Goal: Information Seeking & Learning: Learn about a topic

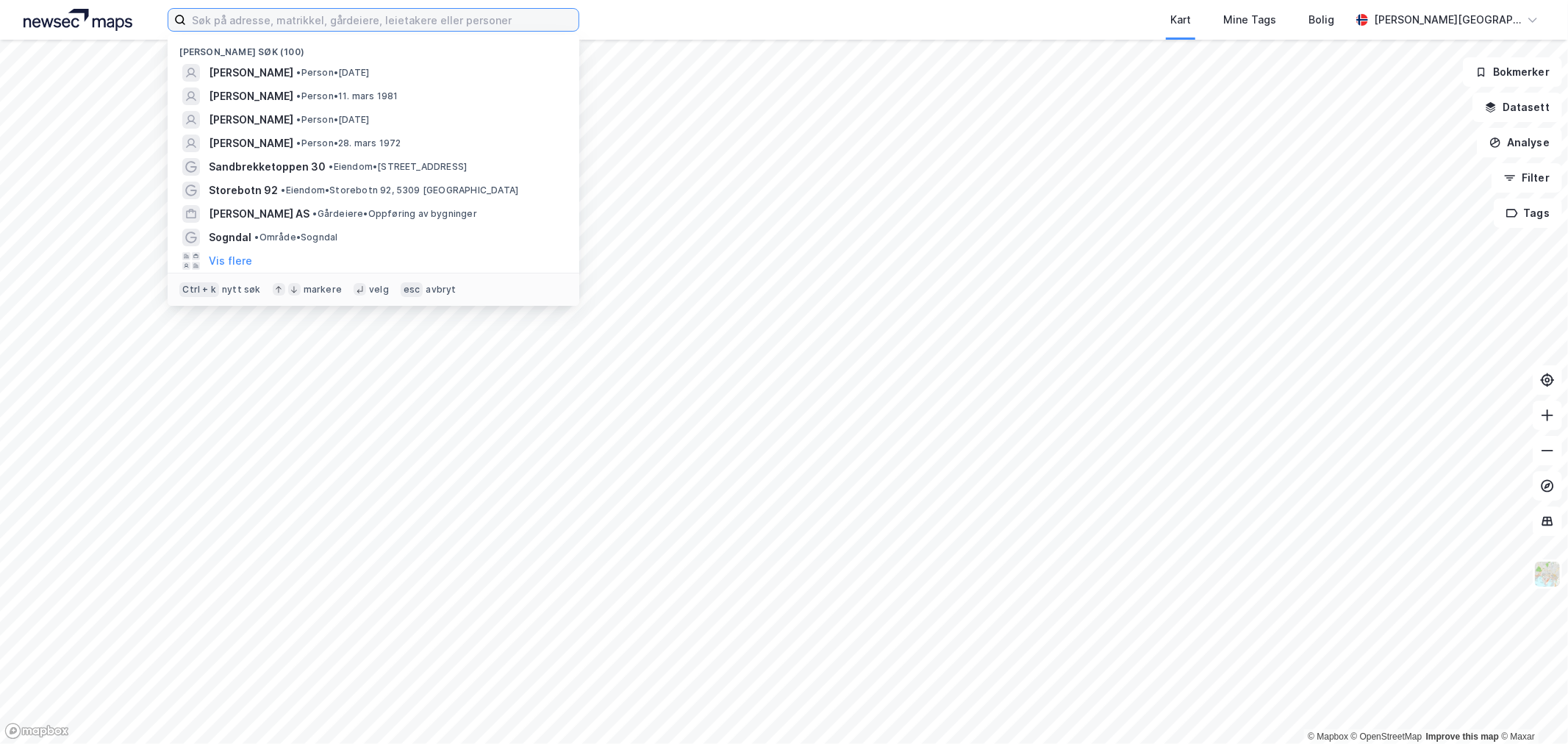
click at [456, 28] on input at bounding box center [382, 20] width 393 height 22
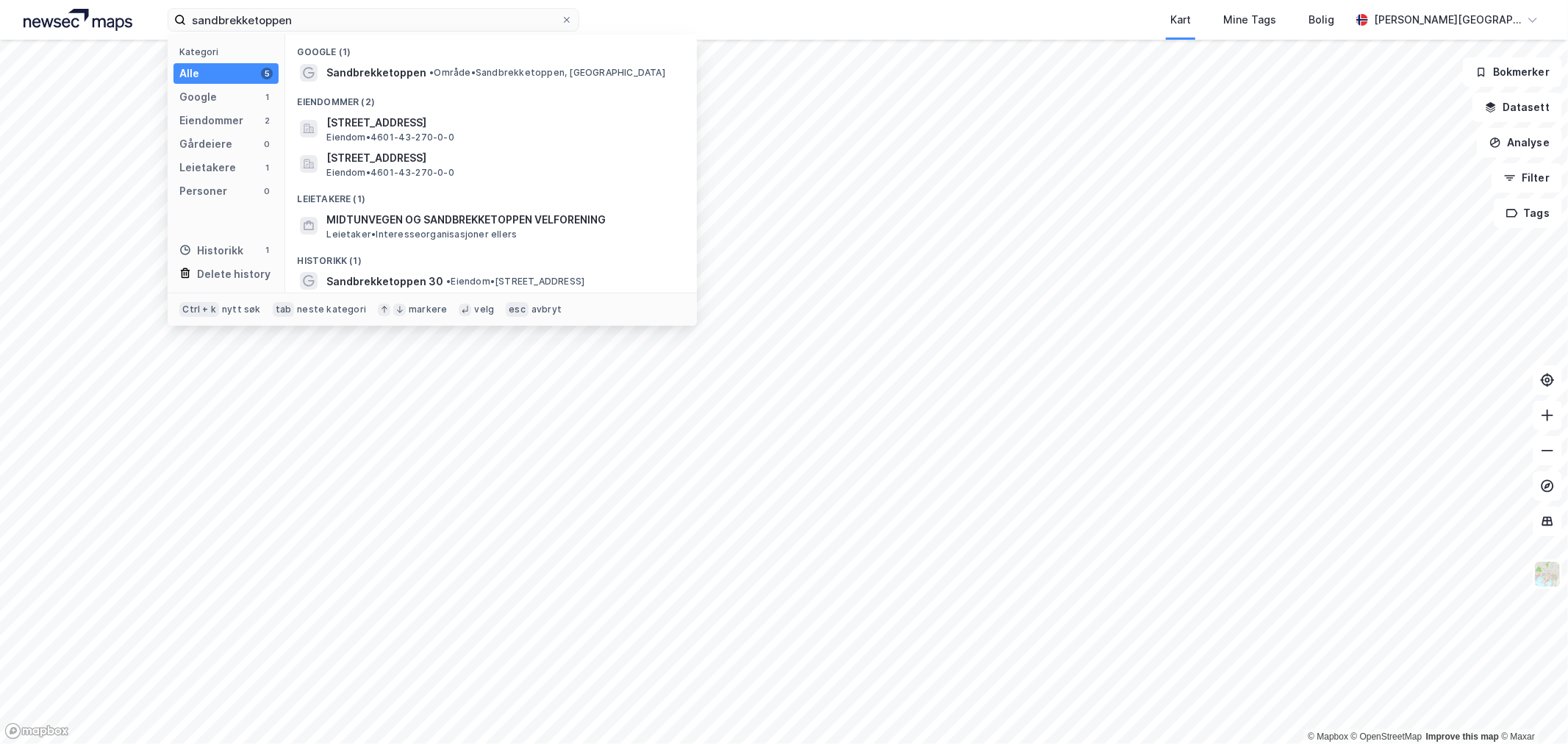
click at [448, 59] on div "Google (1)" at bounding box center [491, 47] width 412 height 27
click at [446, 67] on span "• Område • Sandbrekketoppen, [GEOGRAPHIC_DATA]" at bounding box center [547, 72] width 236 height 11
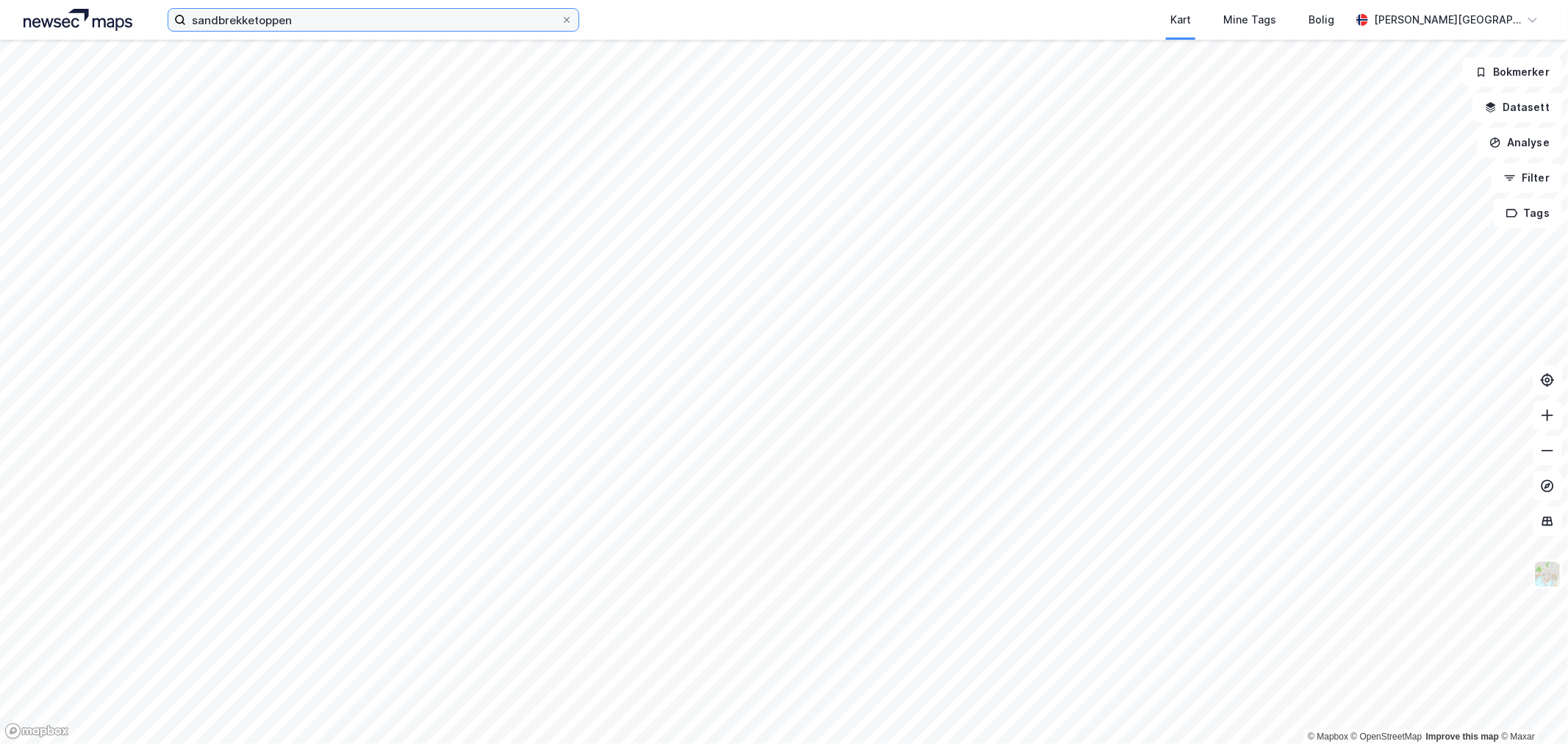
click at [398, 21] on input "sandbrekketoppen" at bounding box center [373, 20] width 375 height 22
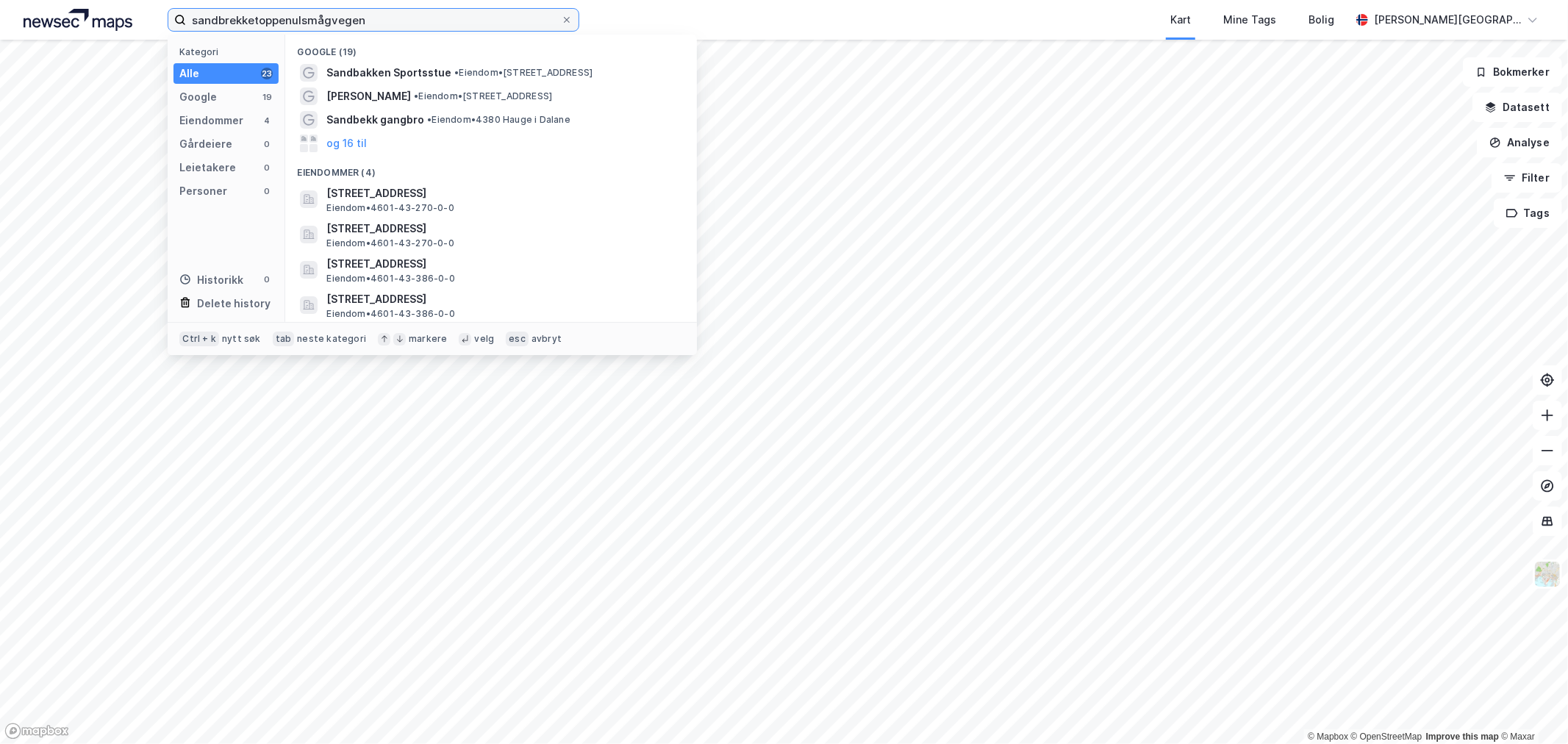
click at [398, 21] on input "sandbrekketoppenulsmågvegen" at bounding box center [373, 20] width 375 height 22
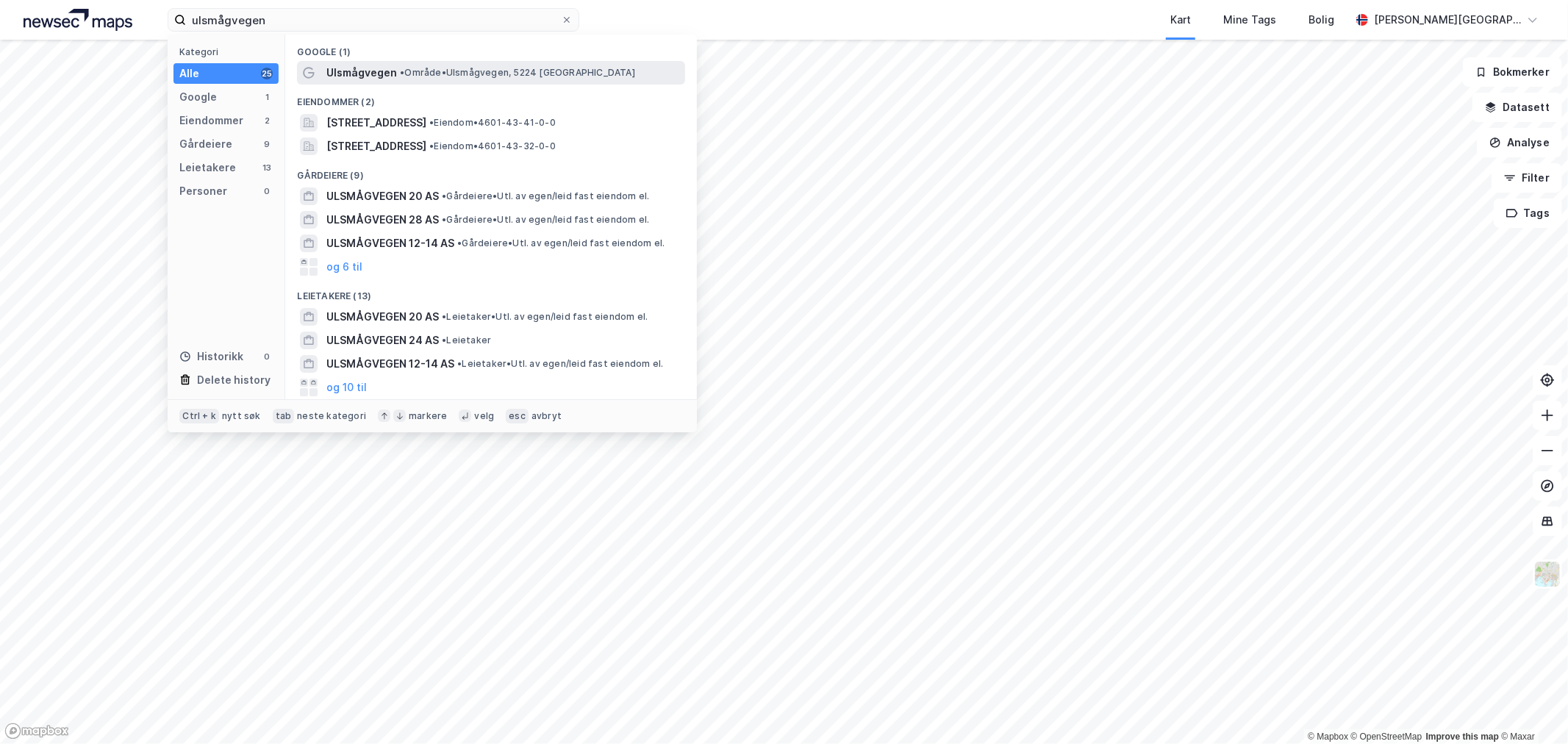
click at [410, 72] on span "• Område • Ulsmågvegen, [GEOGRAPHIC_DATA]" at bounding box center [517, 72] width 235 height 11
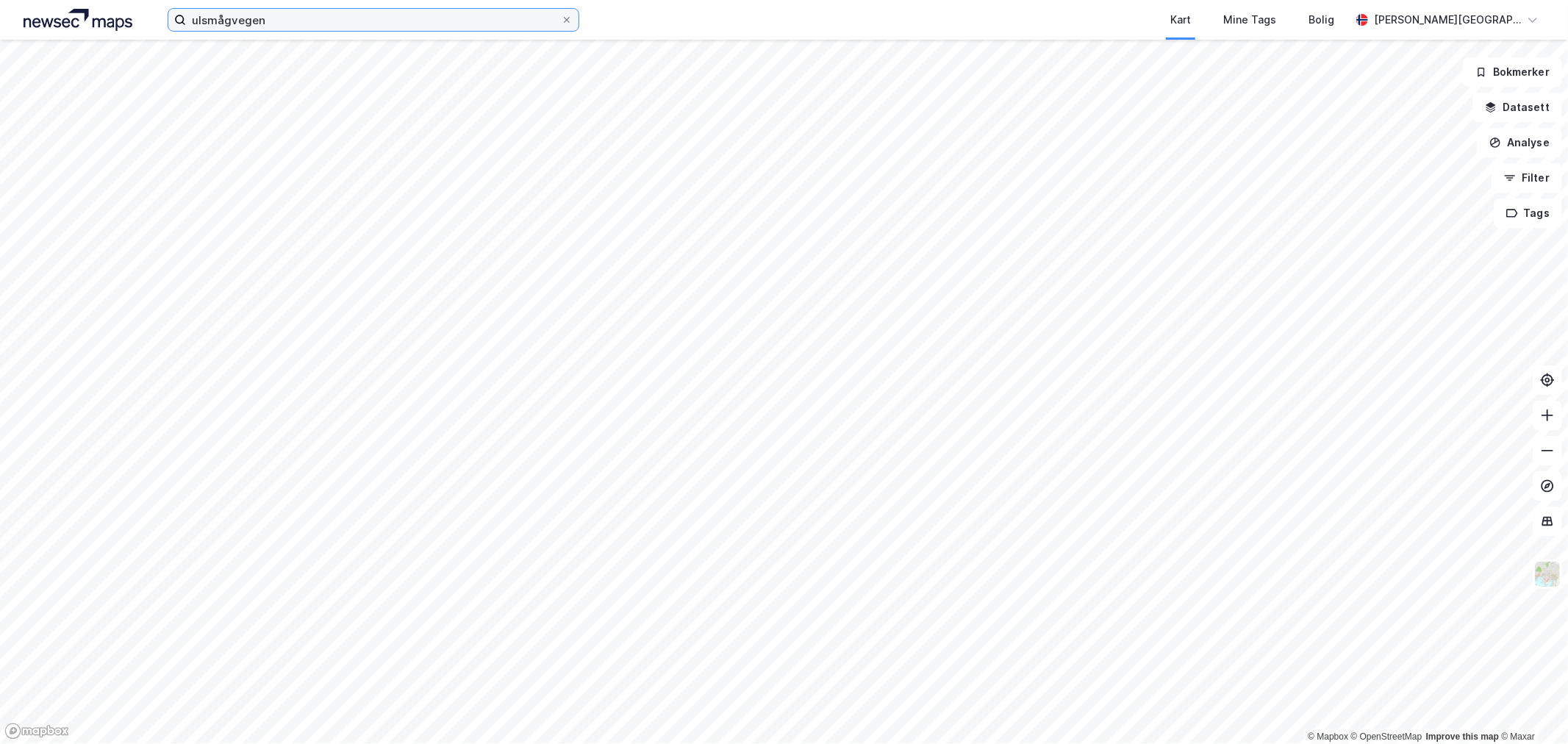
click at [289, 9] on input "ulsmågvegen" at bounding box center [373, 20] width 375 height 22
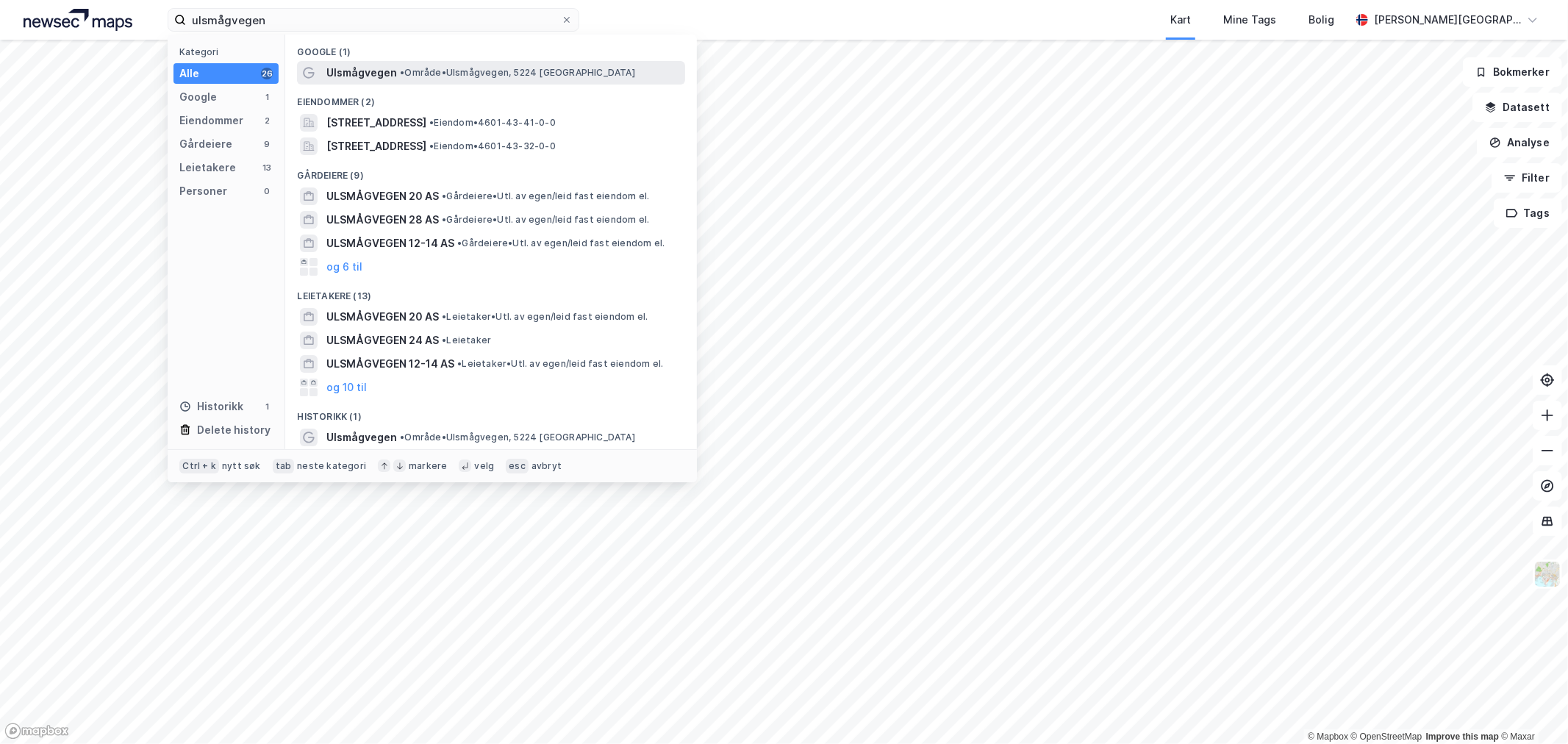
click at [344, 71] on span "Ulsmågvegen" at bounding box center [362, 73] width 70 height 18
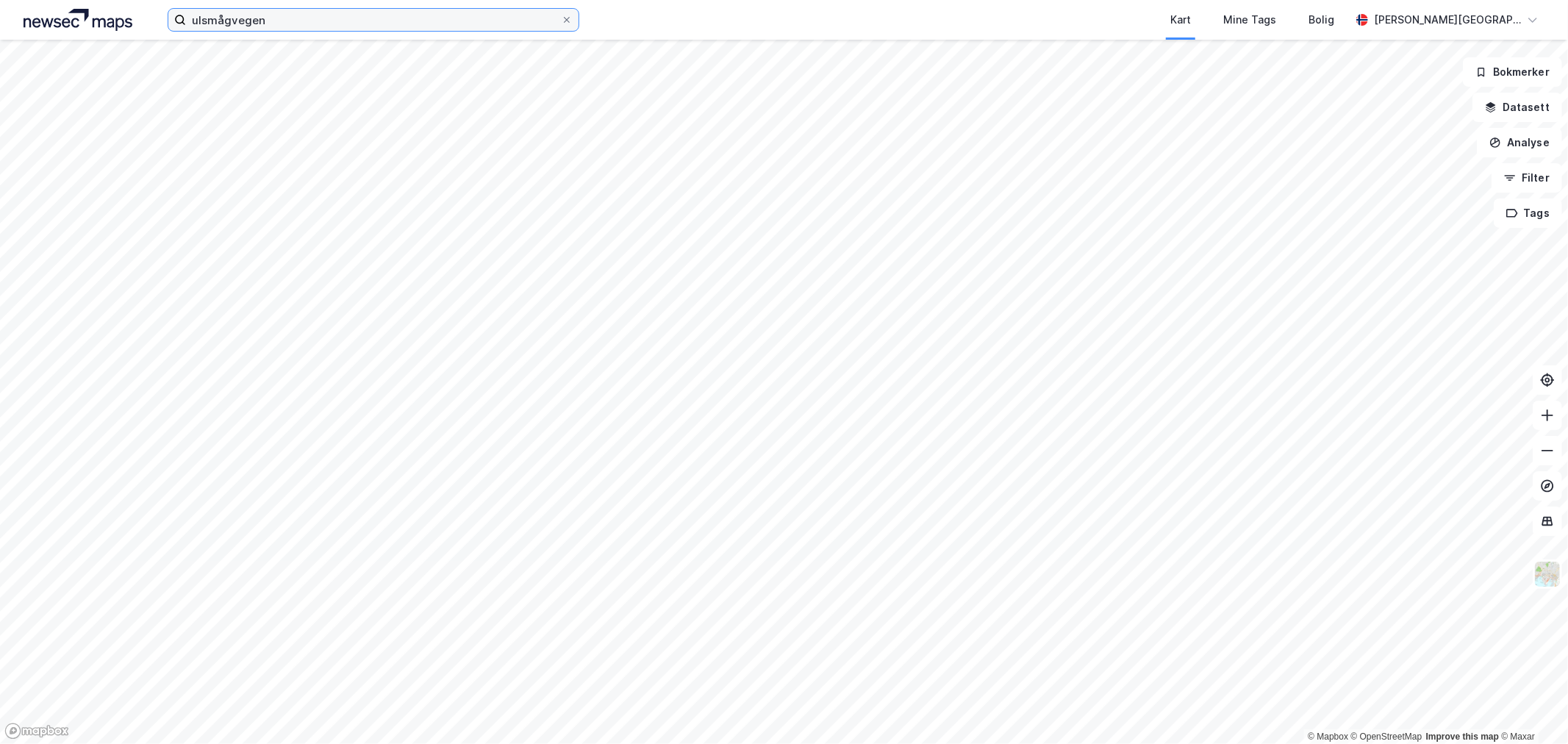
click at [328, 21] on input "ulsmågvegen" at bounding box center [373, 20] width 375 height 22
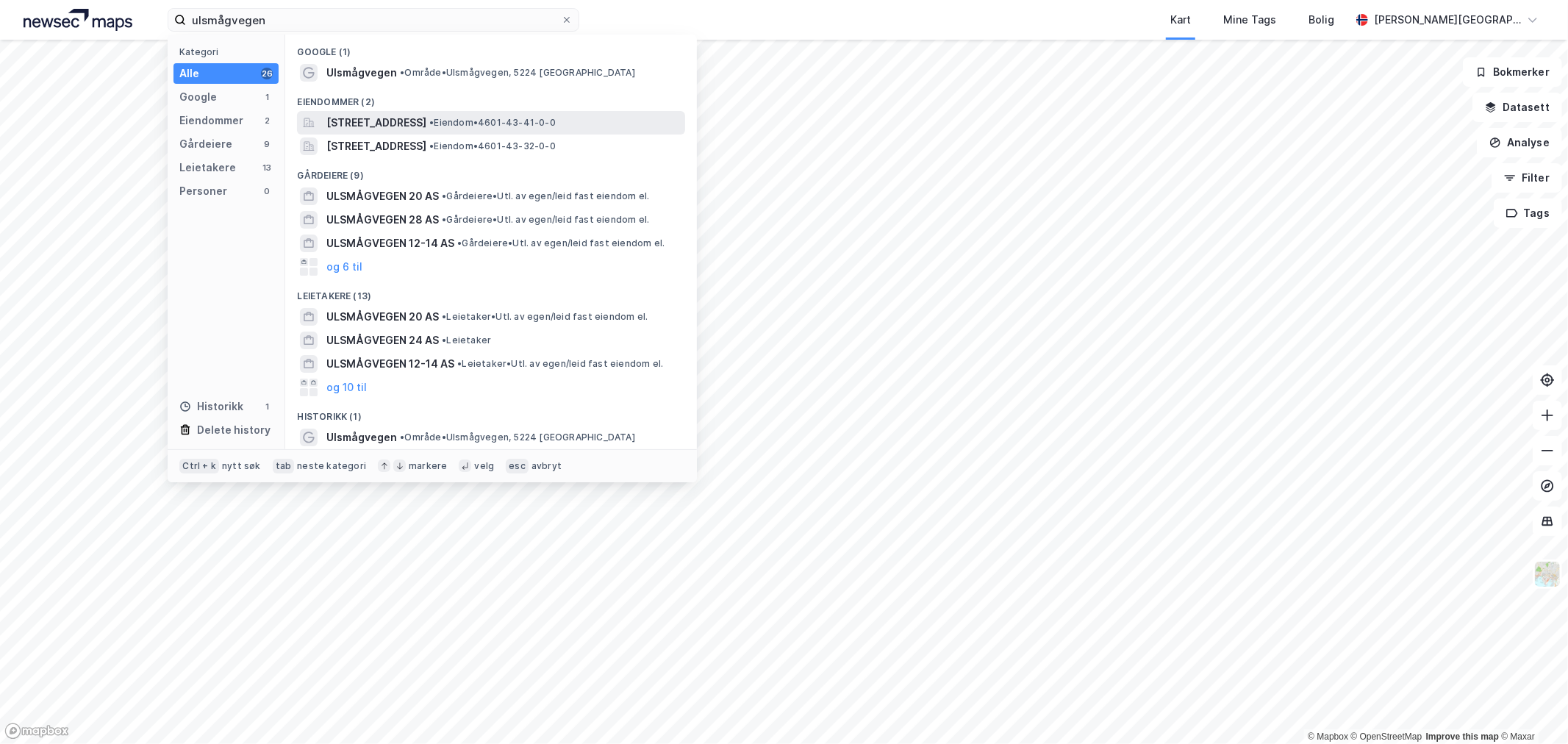
click at [410, 120] on span "[STREET_ADDRESS]" at bounding box center [377, 122] width 100 height 18
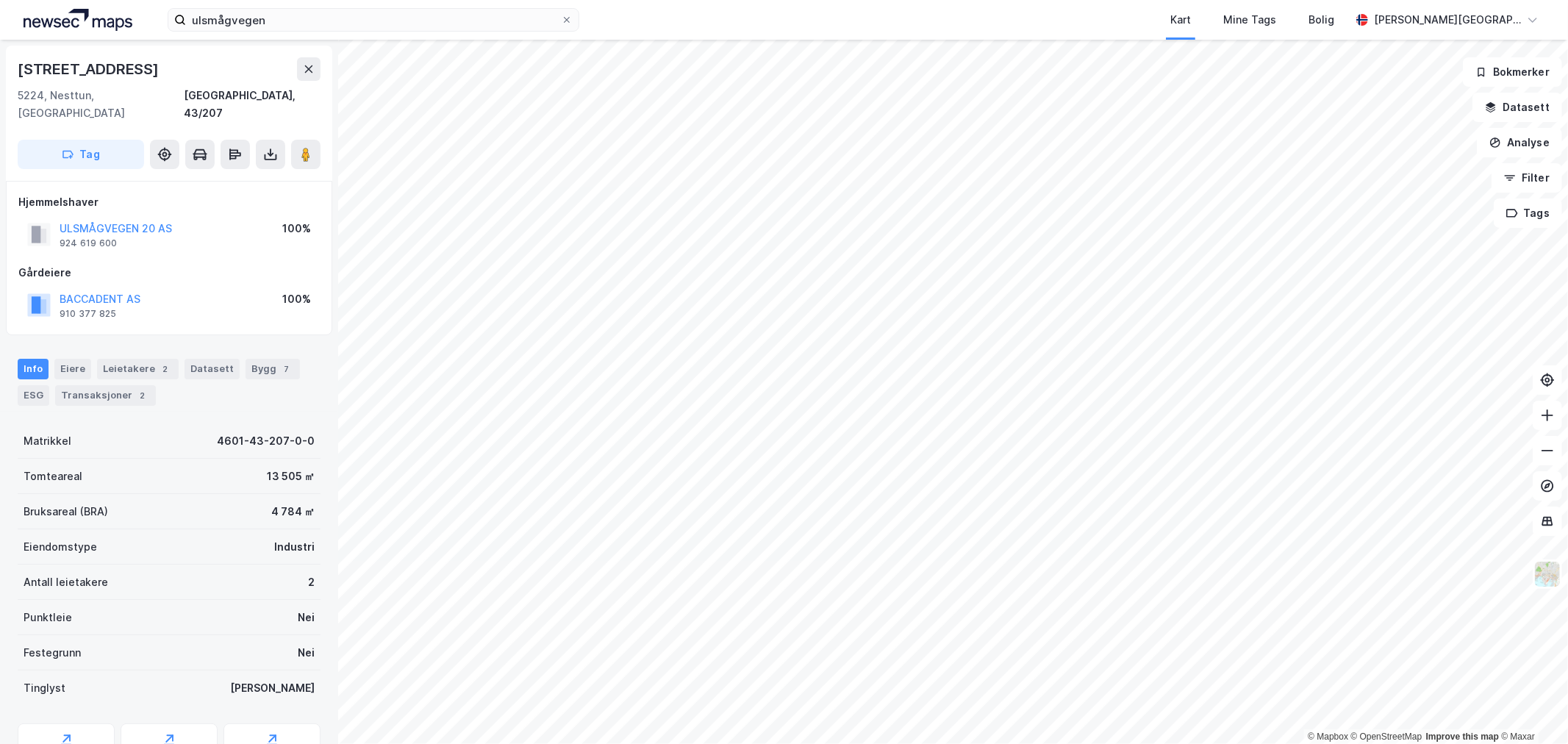
click at [427, 33] on div "ulsmågvegen Kart Mine Tags Bolig [PERSON_NAME][GEOGRAPHIC_DATA]" at bounding box center [784, 20] width 1568 height 40
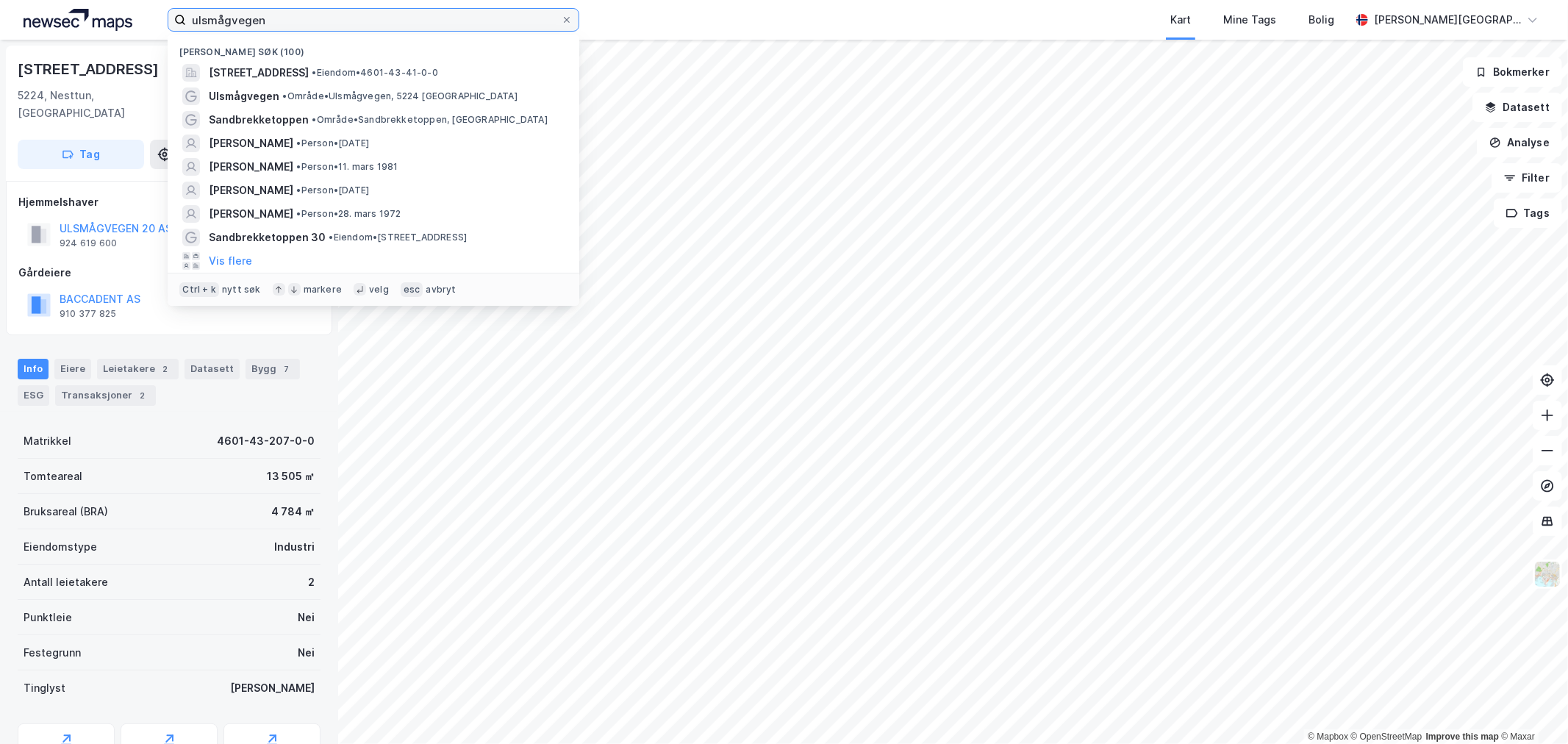
click at [428, 19] on input "ulsmågvegen" at bounding box center [373, 20] width 375 height 22
paste input "[STREET_ADDRESS]"
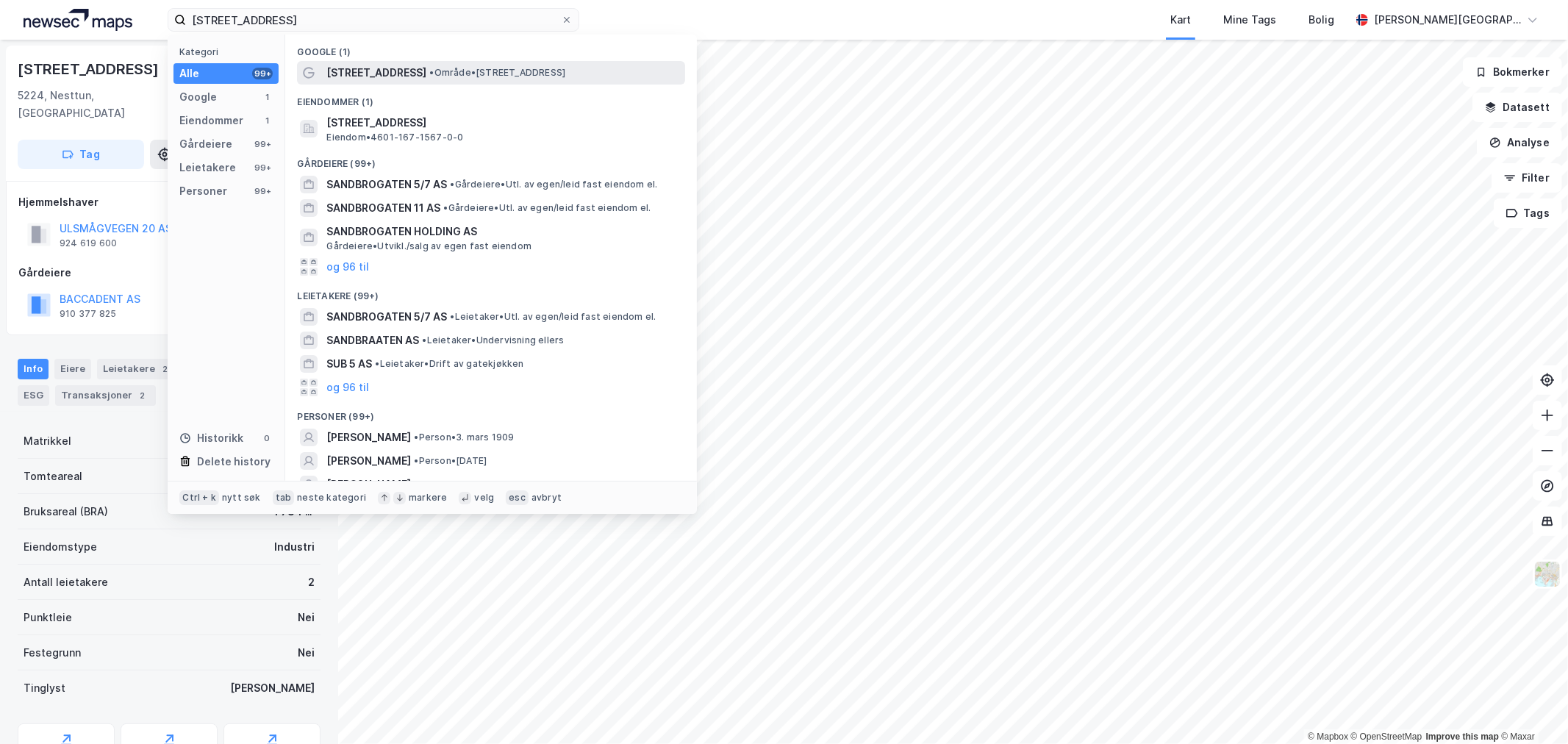
click at [442, 68] on span "• Område • [STREET_ADDRESS]" at bounding box center [497, 72] width 136 height 11
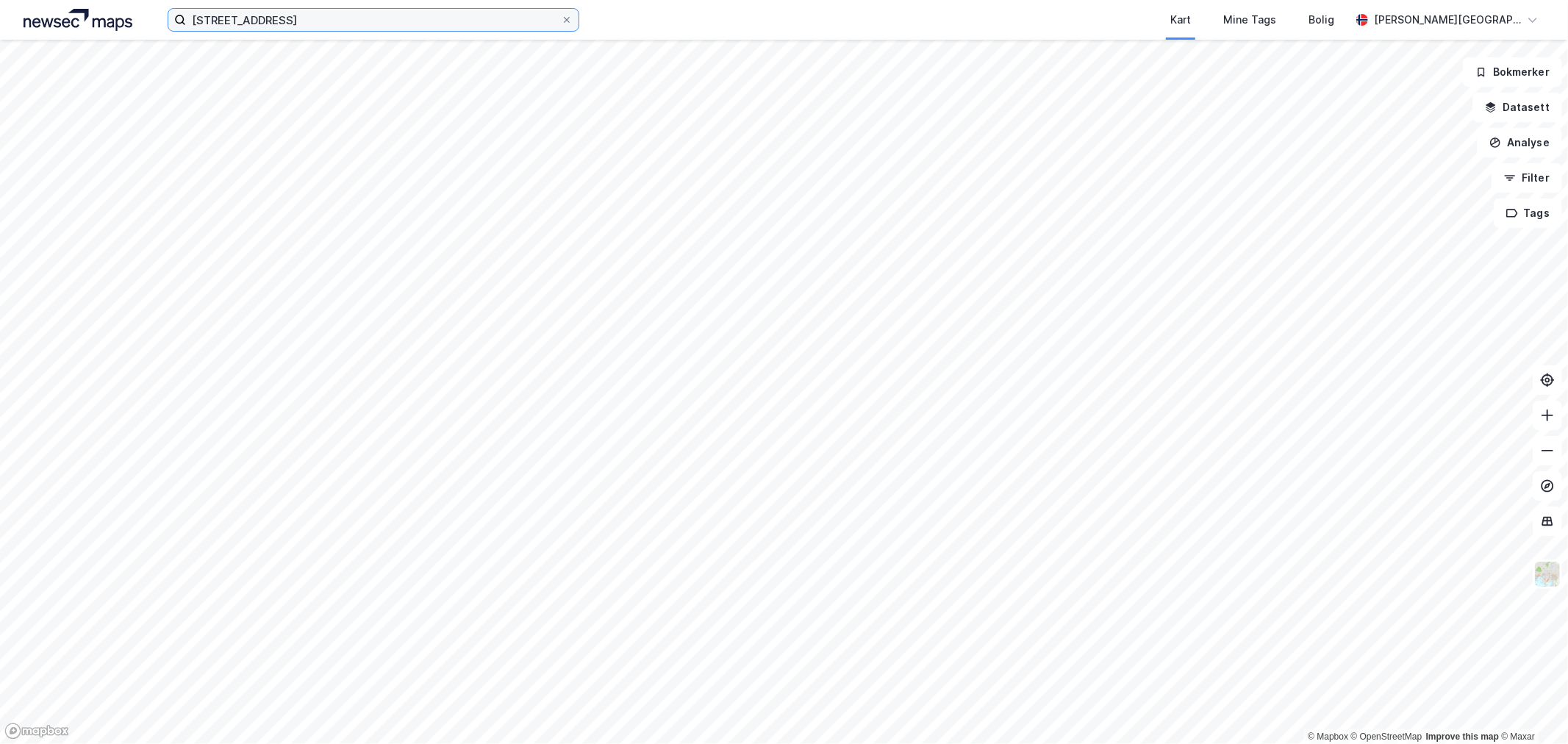
click at [415, 13] on input "[STREET_ADDRESS]" at bounding box center [373, 20] width 375 height 22
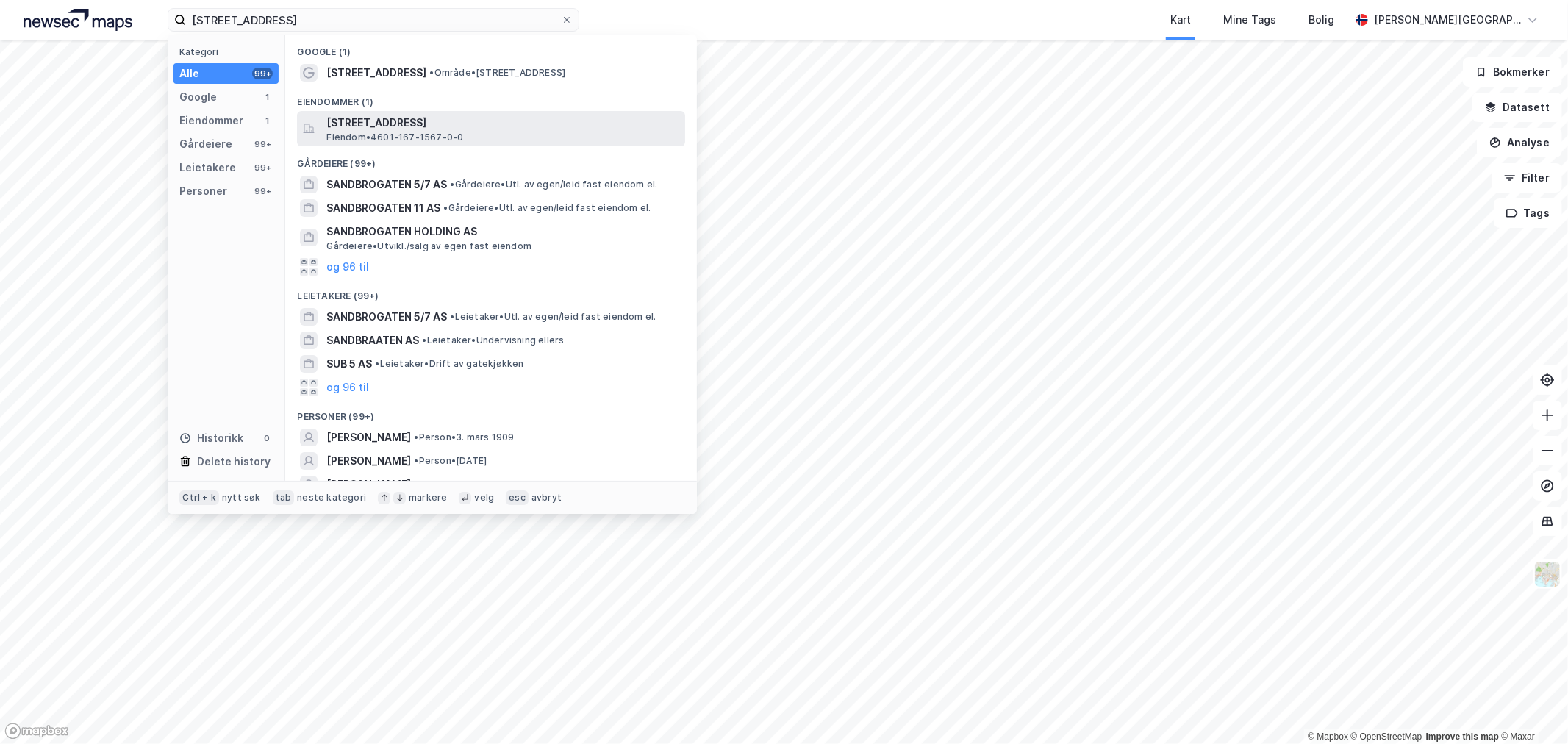
click at [410, 127] on span "[STREET_ADDRESS]" at bounding box center [503, 122] width 353 height 18
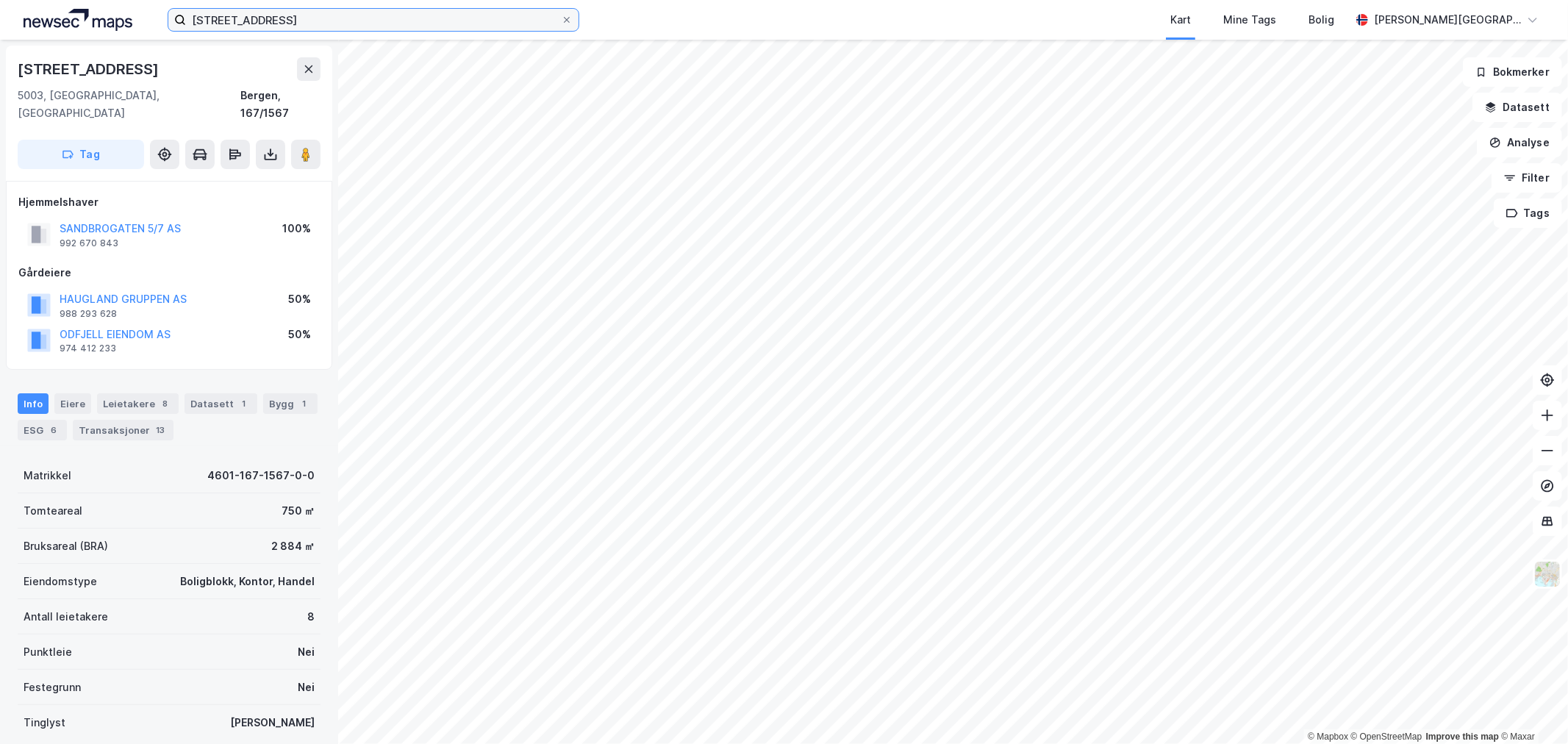
click at [354, 15] on input "[STREET_ADDRESS]" at bounding box center [373, 20] width 375 height 22
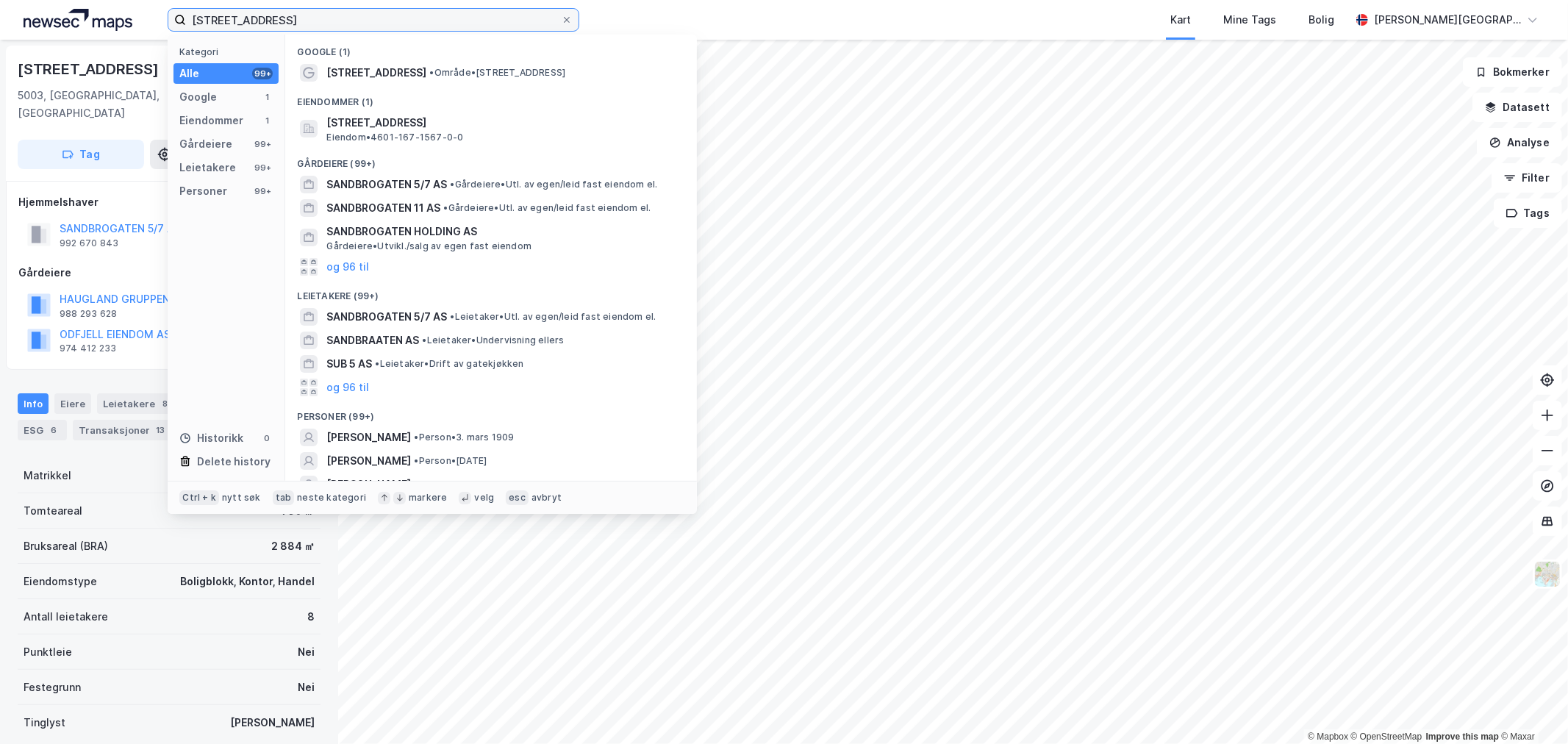
click at [354, 15] on input "[STREET_ADDRESS]" at bounding box center [373, 20] width 375 height 22
paste input "Jordalsveien 17, 5105"
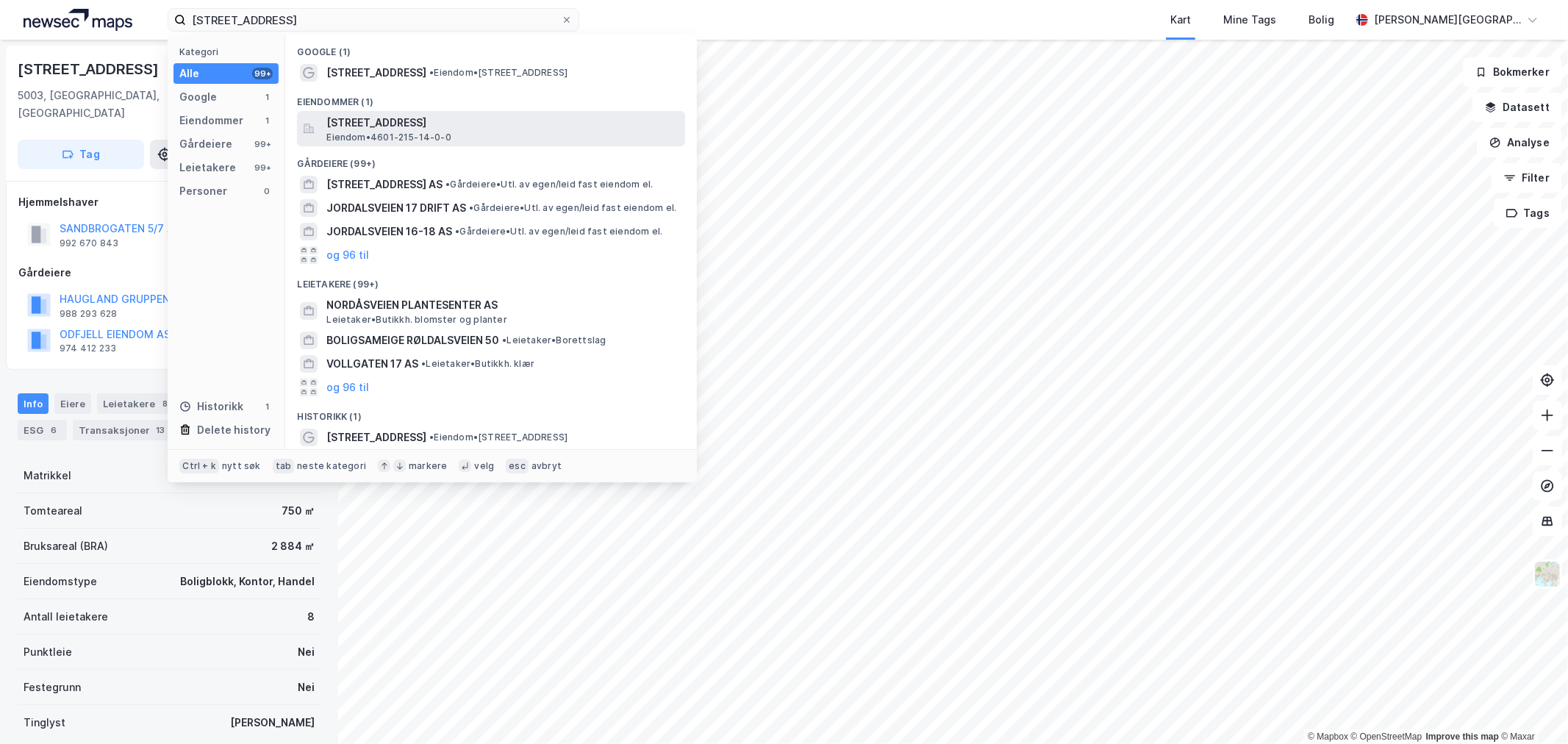
click at [394, 119] on span "[STREET_ADDRESS]" at bounding box center [503, 122] width 353 height 18
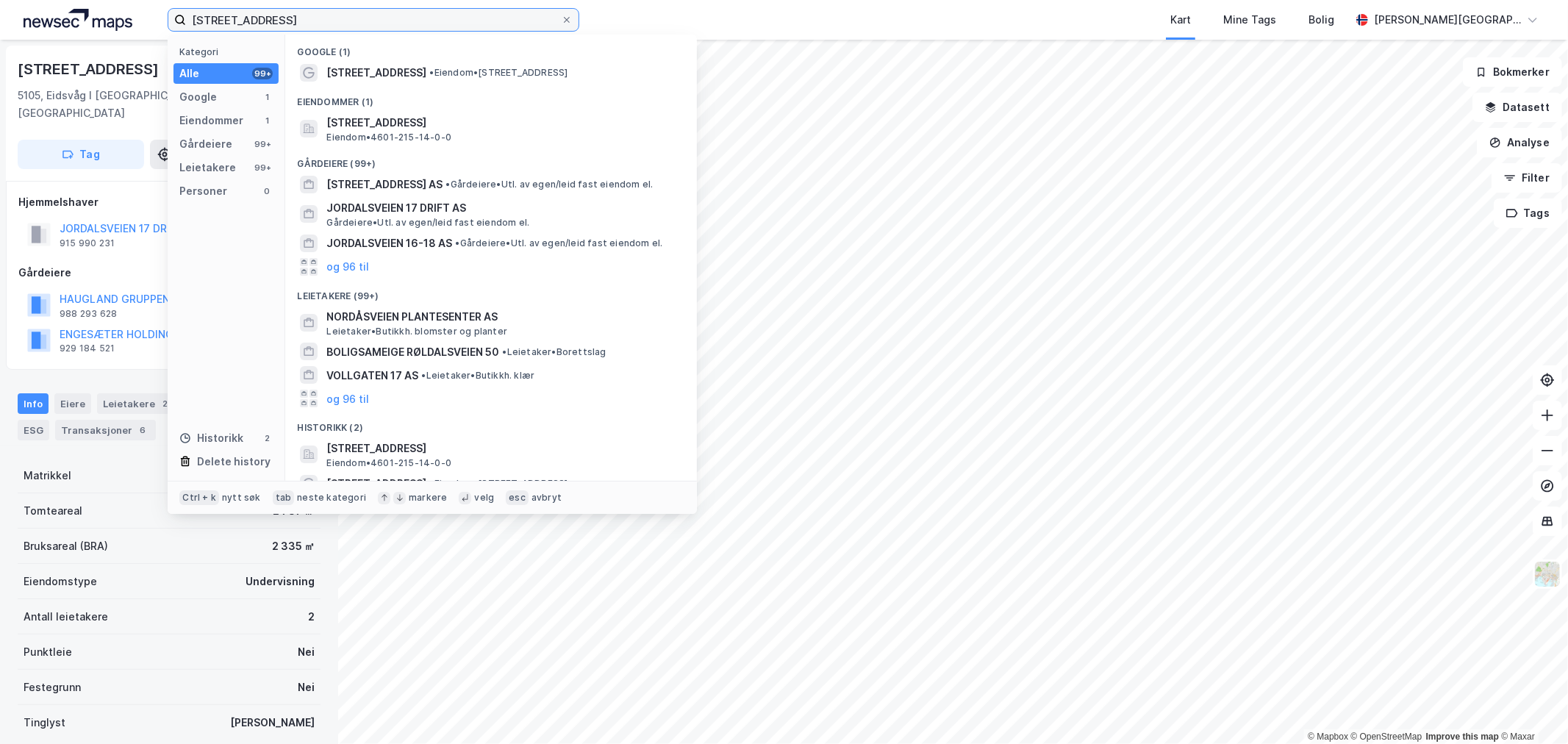
click at [266, 15] on input "Jordalsveien 17, 5105" at bounding box center [373, 20] width 375 height 22
paste input "Ytrebygdsvegen 215, 5258"
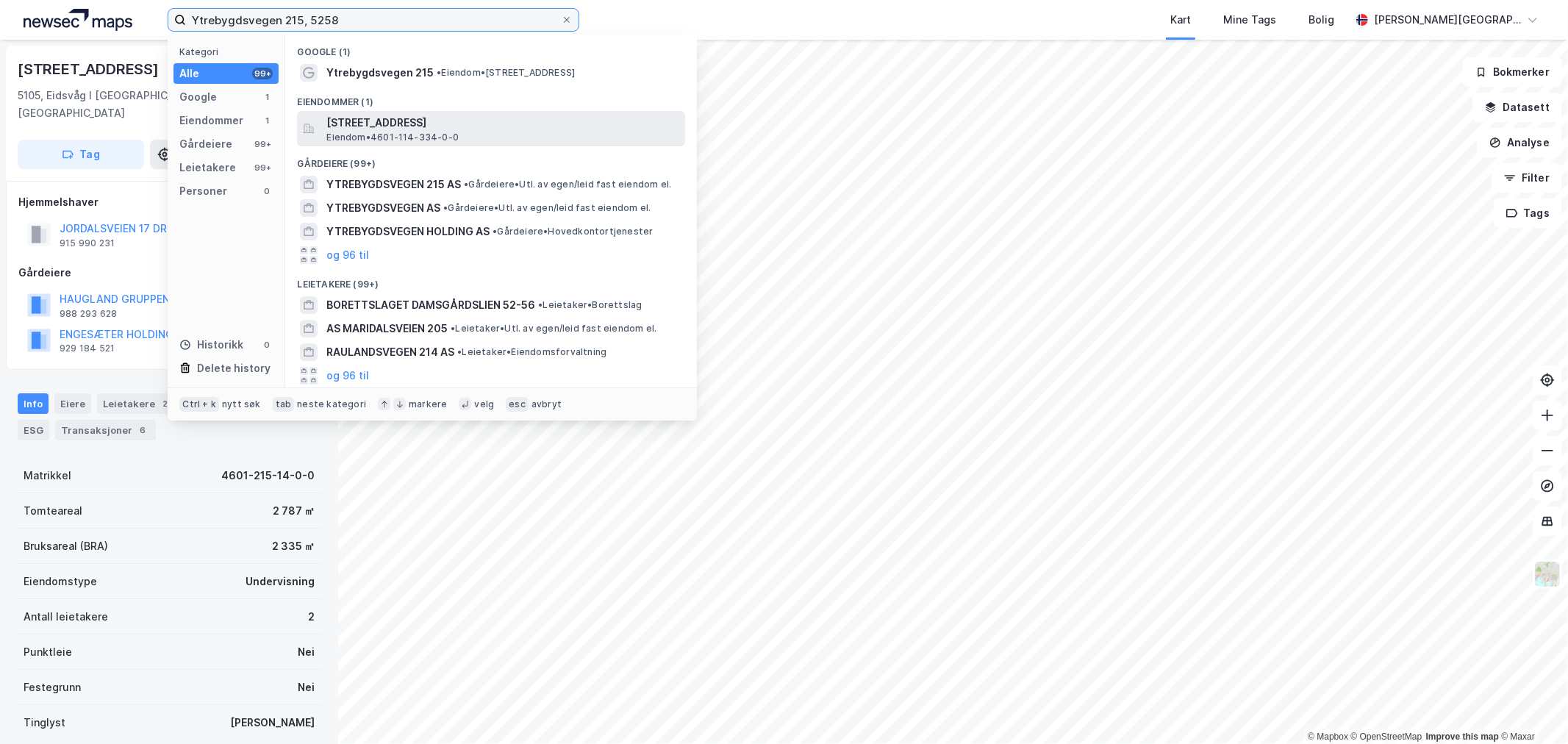
type input "Ytrebygdsvegen 215, 5258"
click at [412, 121] on span "[STREET_ADDRESS]" at bounding box center [503, 122] width 353 height 18
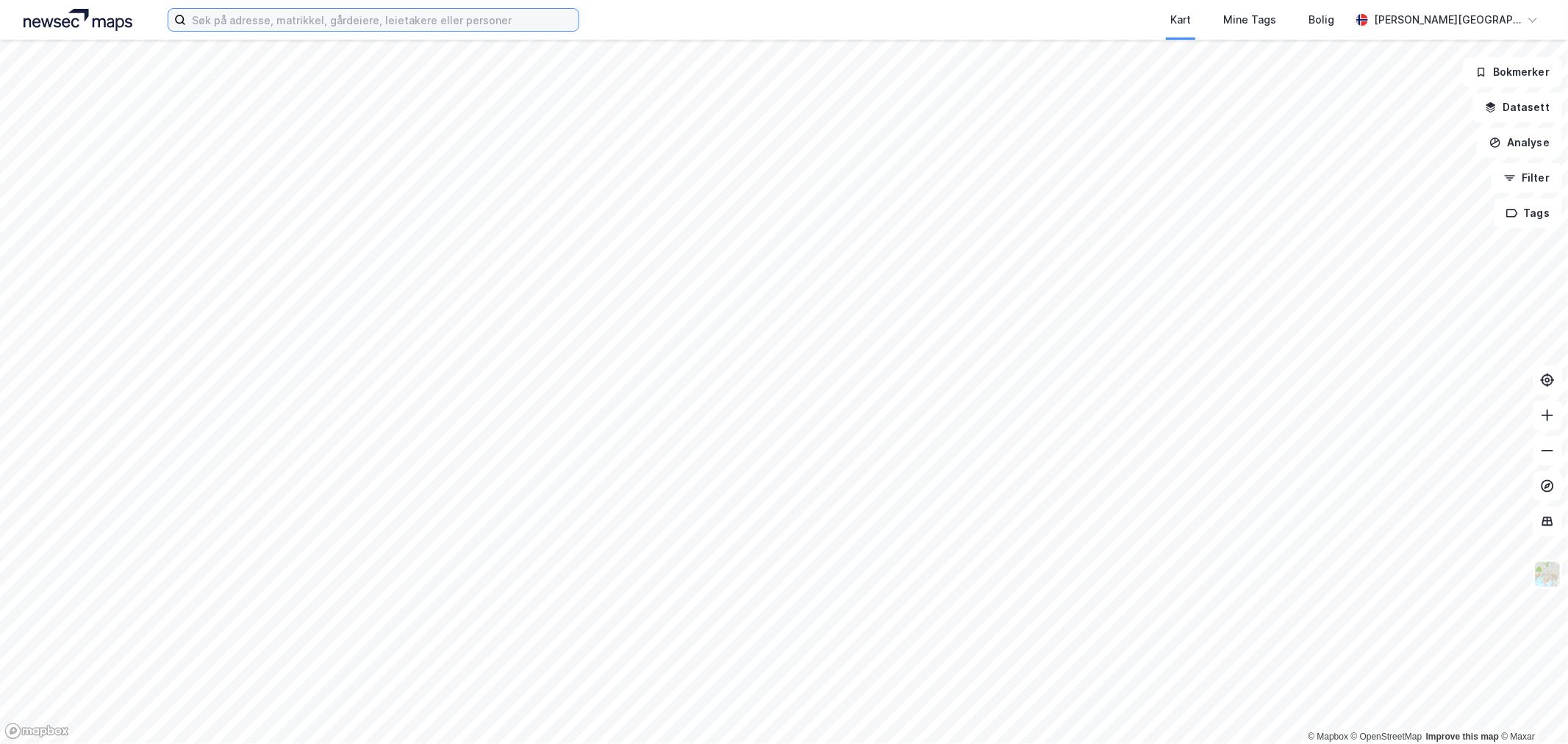
click at [329, 21] on input at bounding box center [382, 20] width 393 height 22
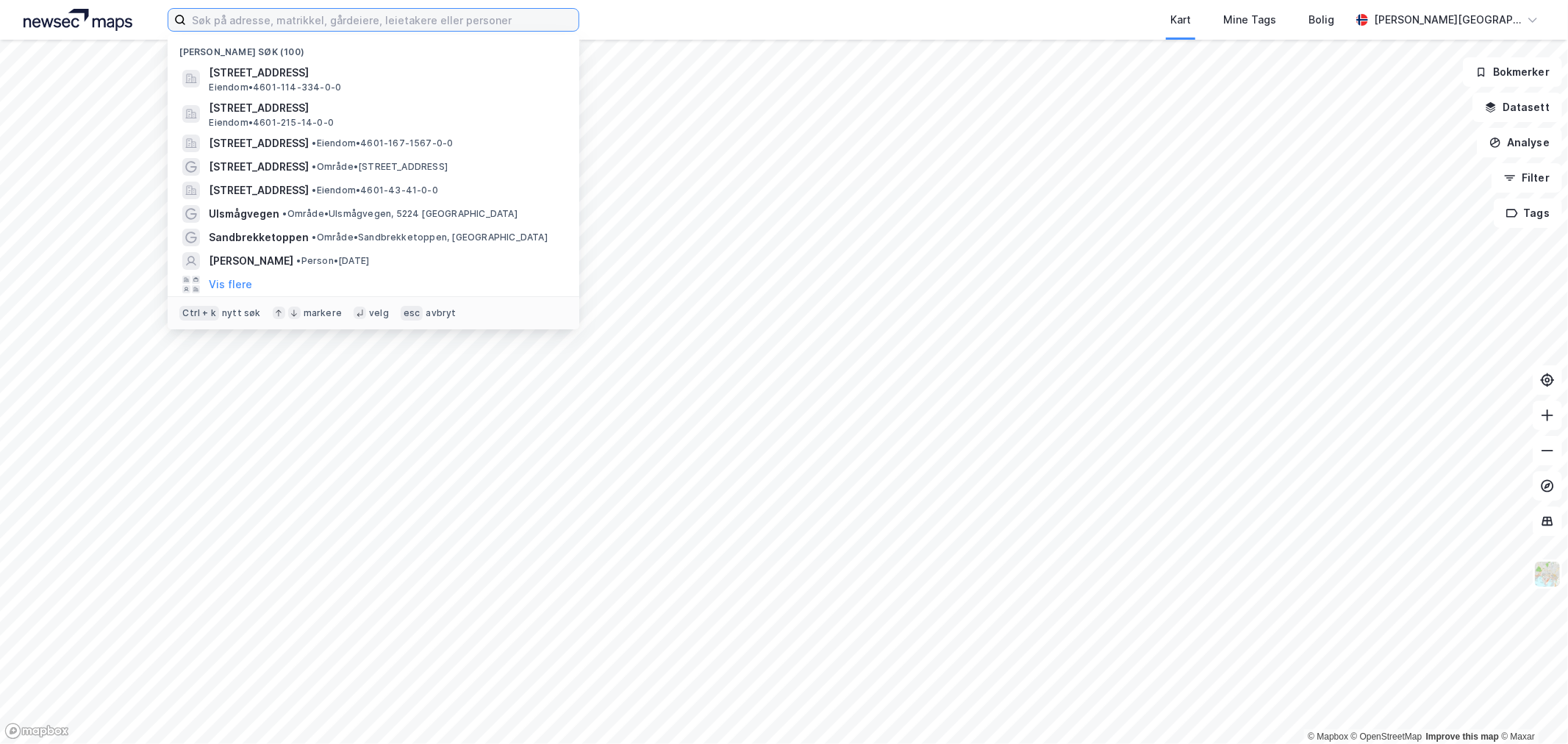
paste input "Fleslandsvegen 2"
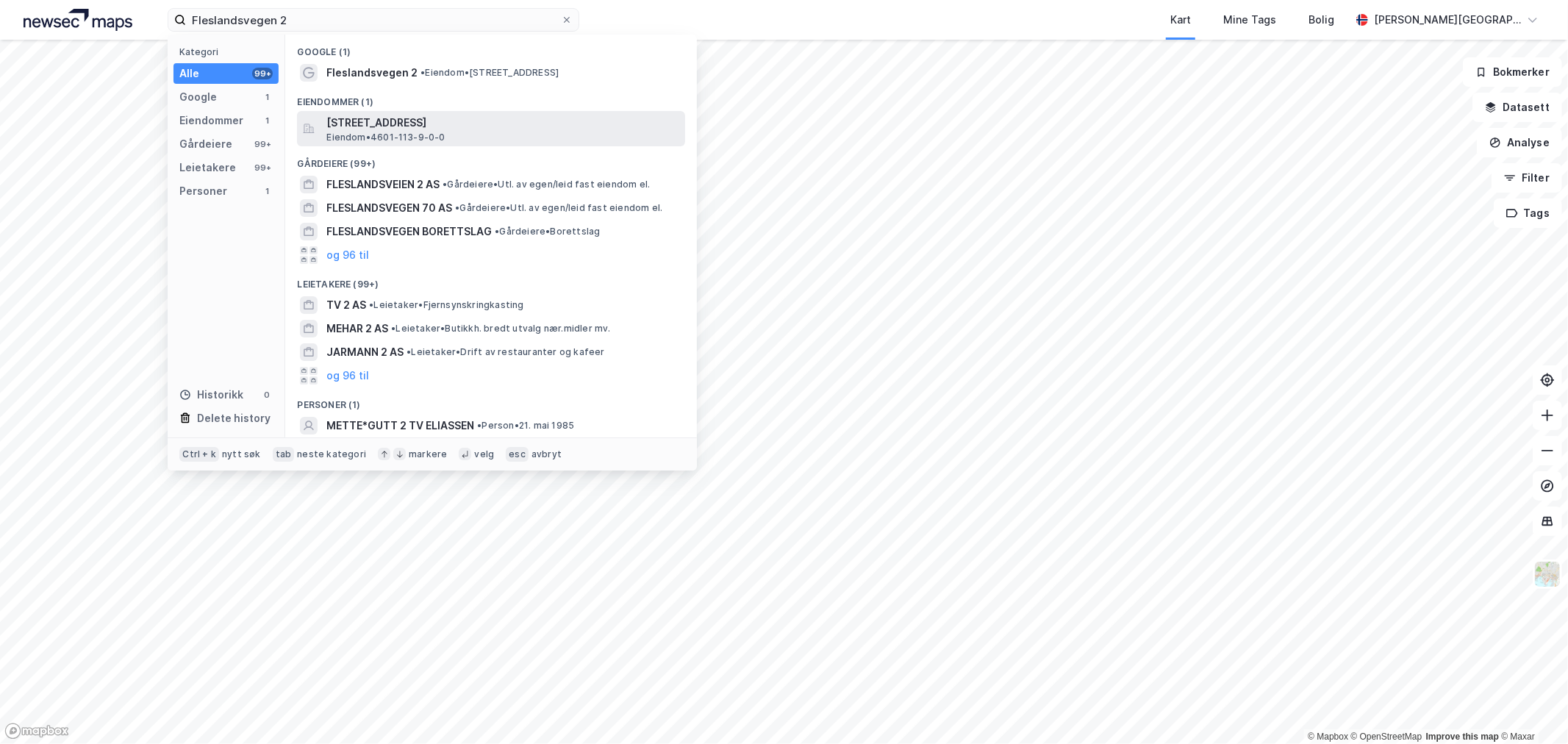
click at [412, 132] on span "Eiendom • 4601-113-9-0-0" at bounding box center [386, 137] width 119 height 11
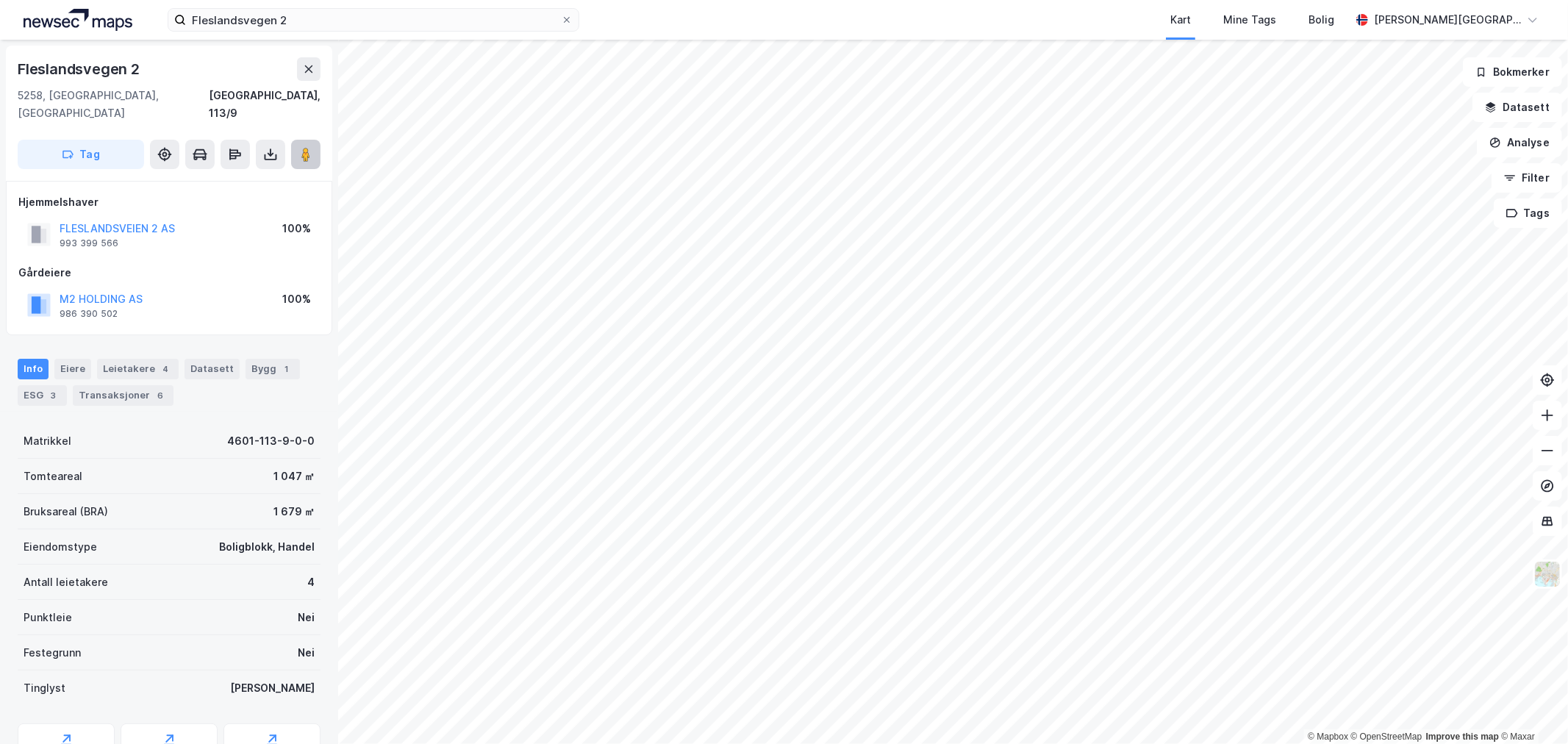
click at [316, 140] on button at bounding box center [305, 155] width 29 height 29
click at [107, 13] on img at bounding box center [78, 20] width 109 height 22
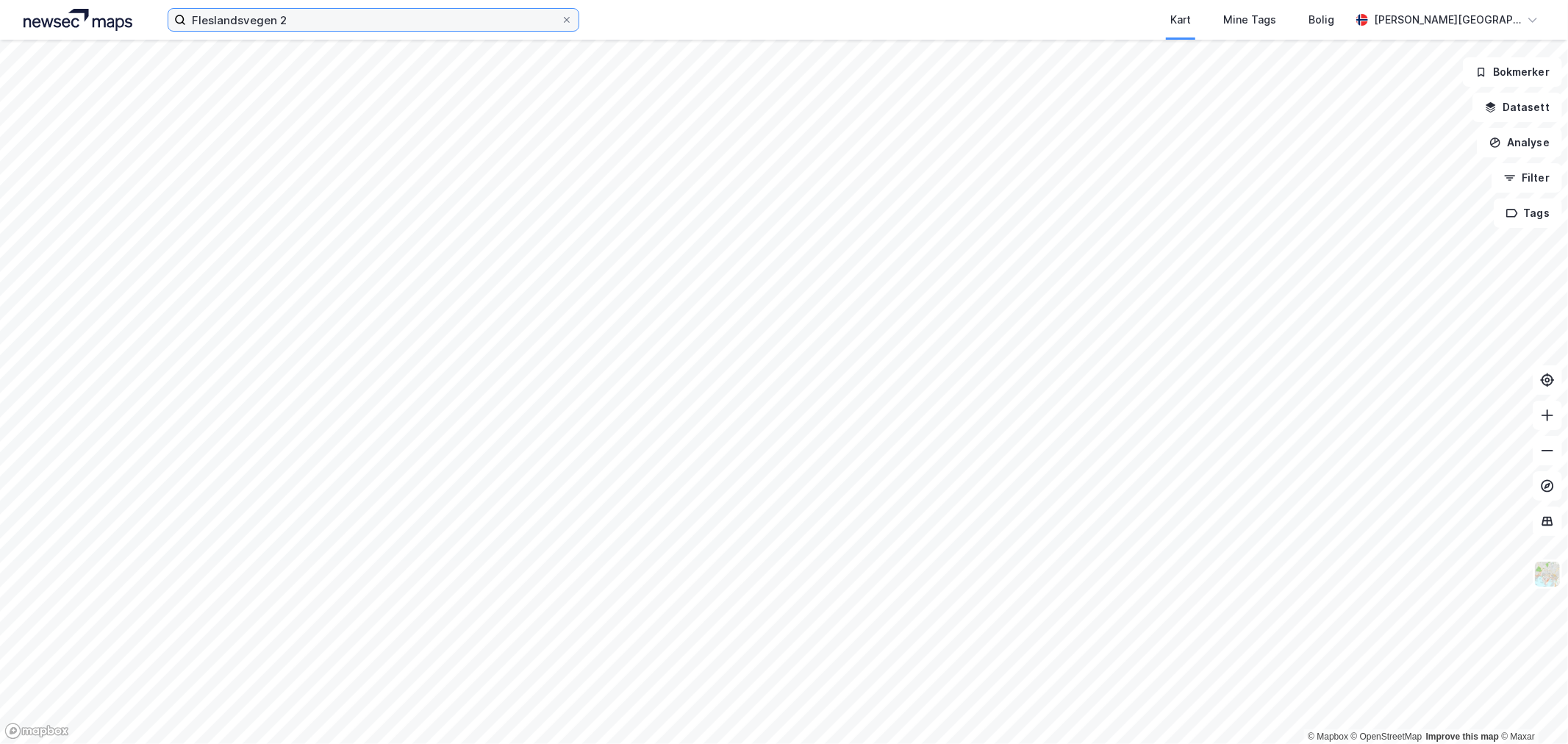
click at [393, 22] on input "Fleslandsvegen 2" at bounding box center [373, 20] width 375 height 22
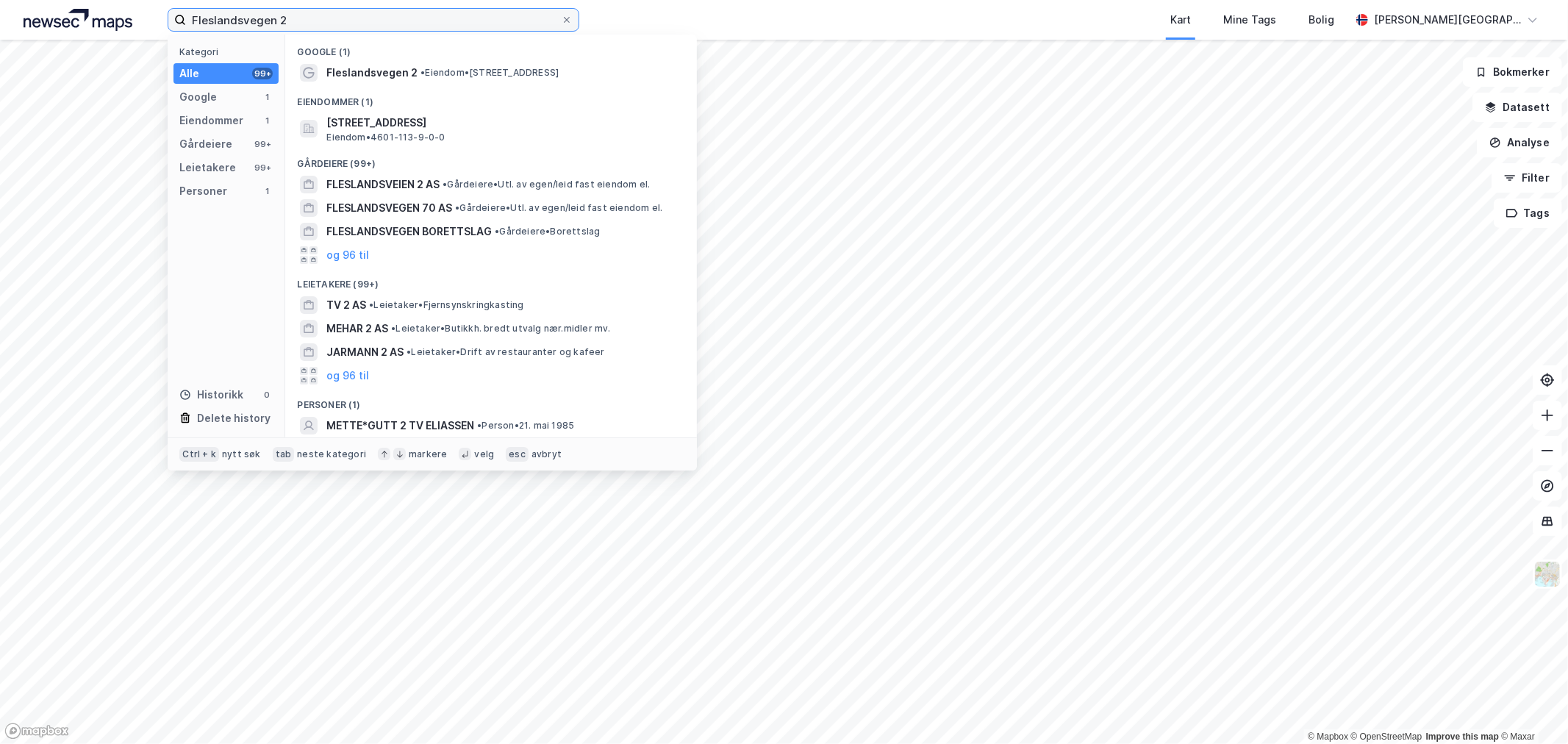
click at [393, 22] on input "Fleslandsvegen 2" at bounding box center [373, 20] width 375 height 22
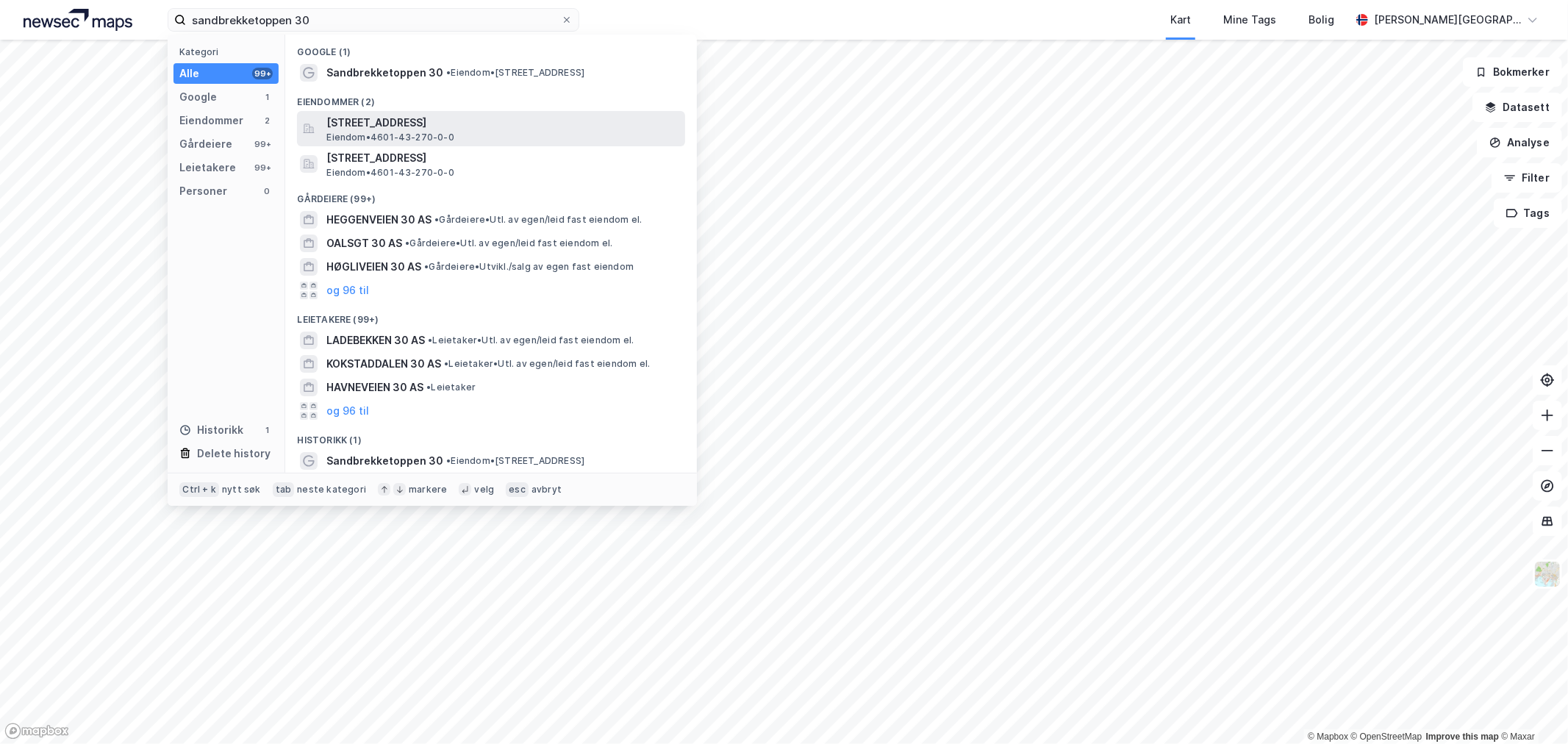
click at [417, 114] on span "[STREET_ADDRESS]" at bounding box center [503, 122] width 353 height 18
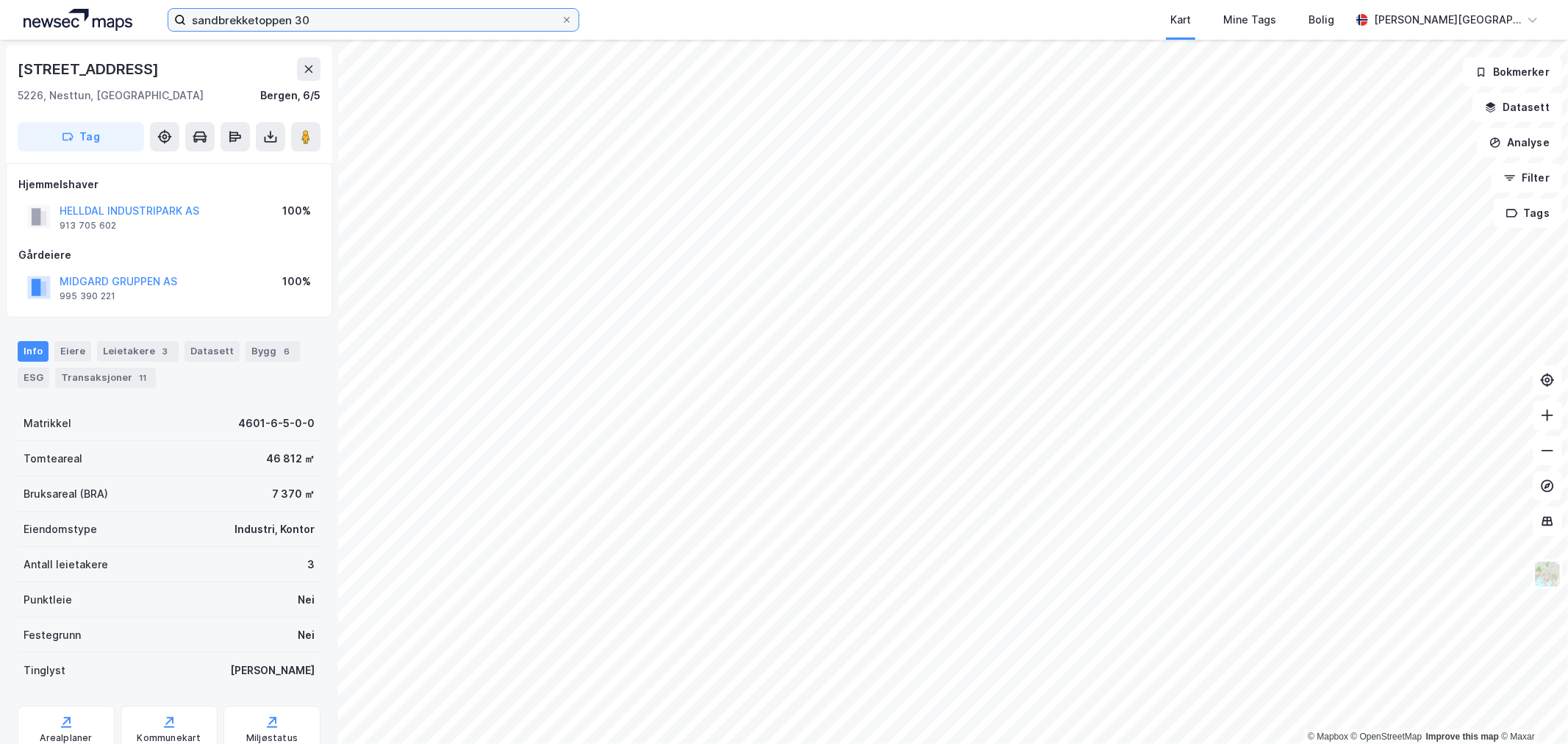
click at [309, 15] on input "sandbrekketoppen 30" at bounding box center [373, 20] width 375 height 22
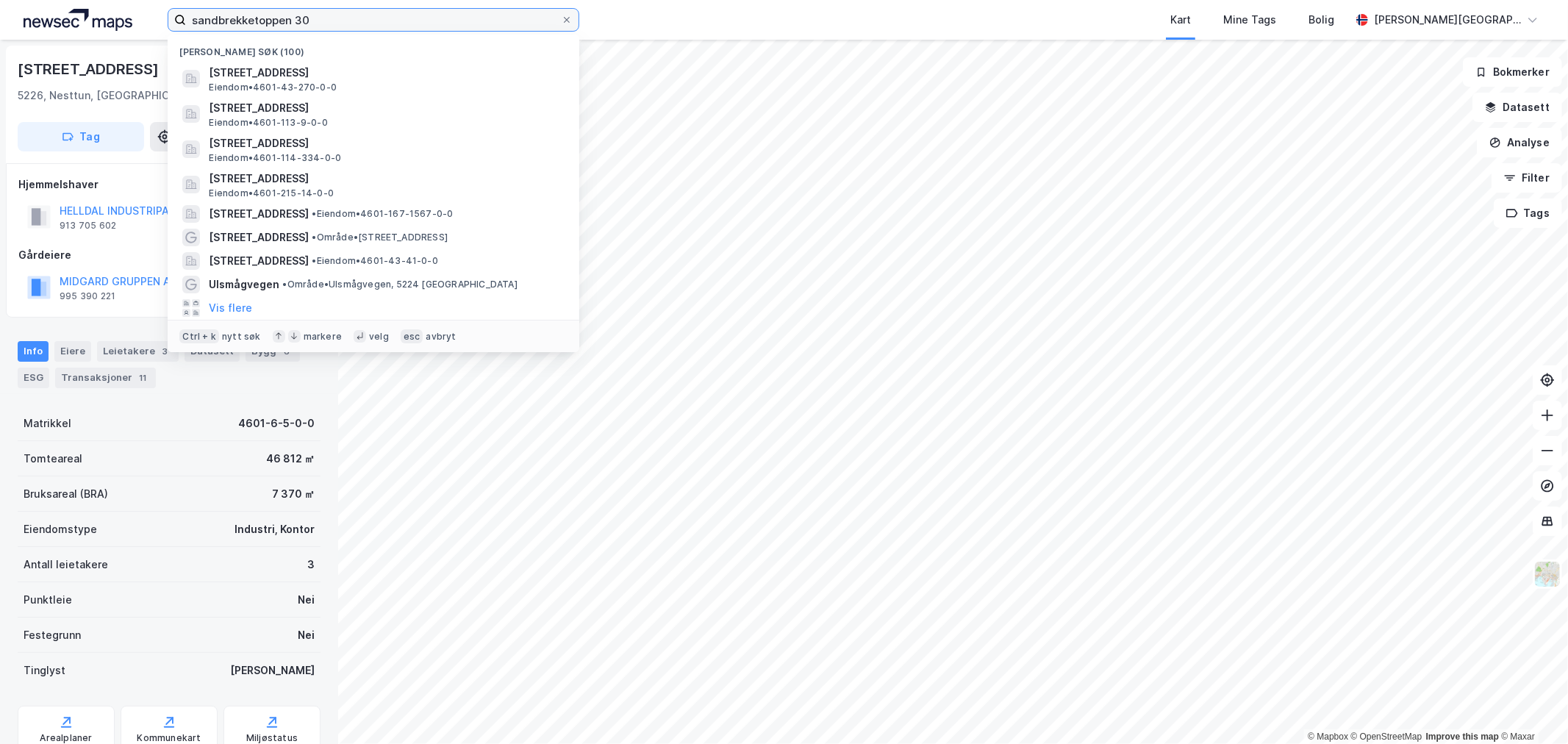
click at [309, 15] on input "sandbrekketoppen 30" at bounding box center [373, 20] width 375 height 22
paste input "[STREET_ADDRESS]"
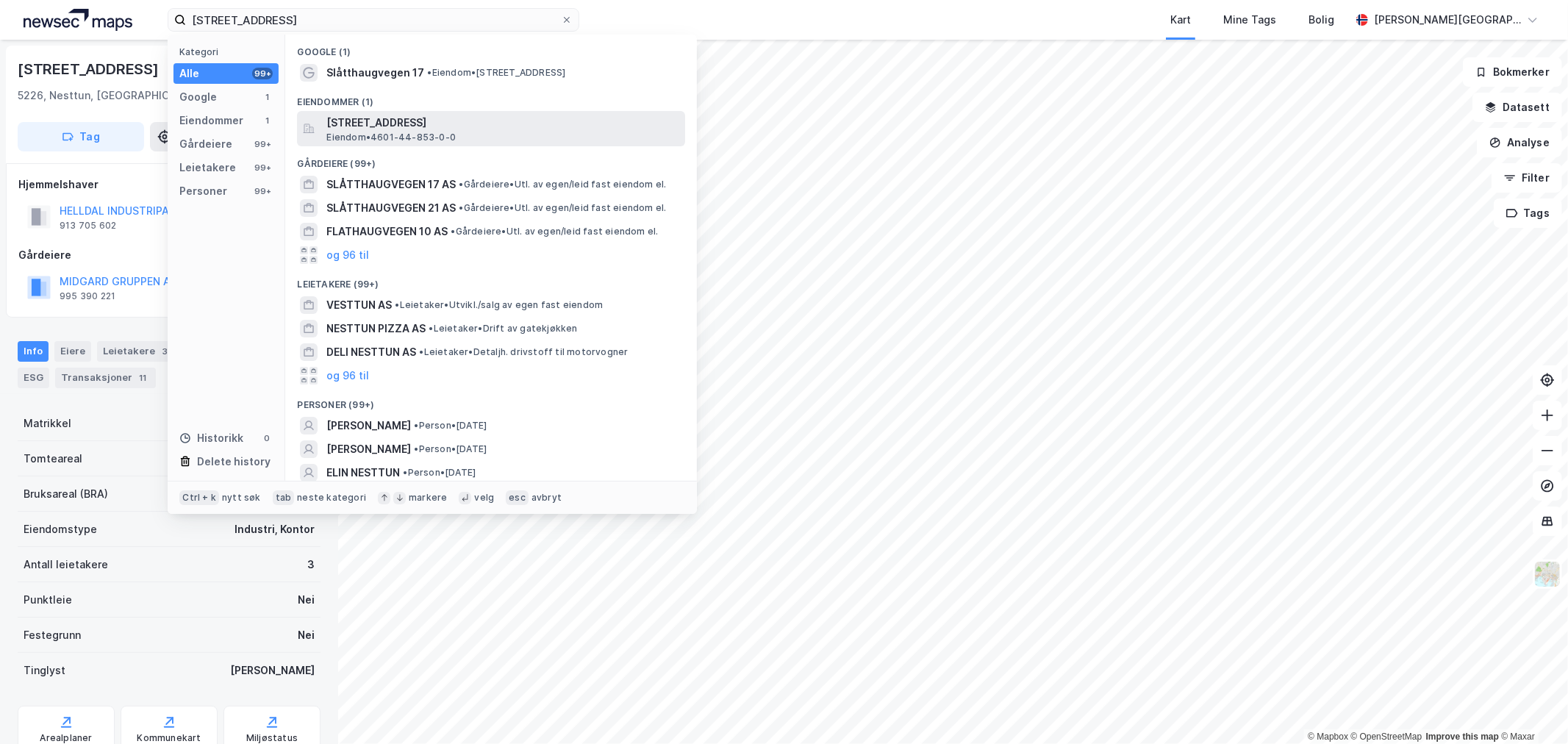
click at [386, 122] on span "[STREET_ADDRESS]" at bounding box center [503, 122] width 353 height 18
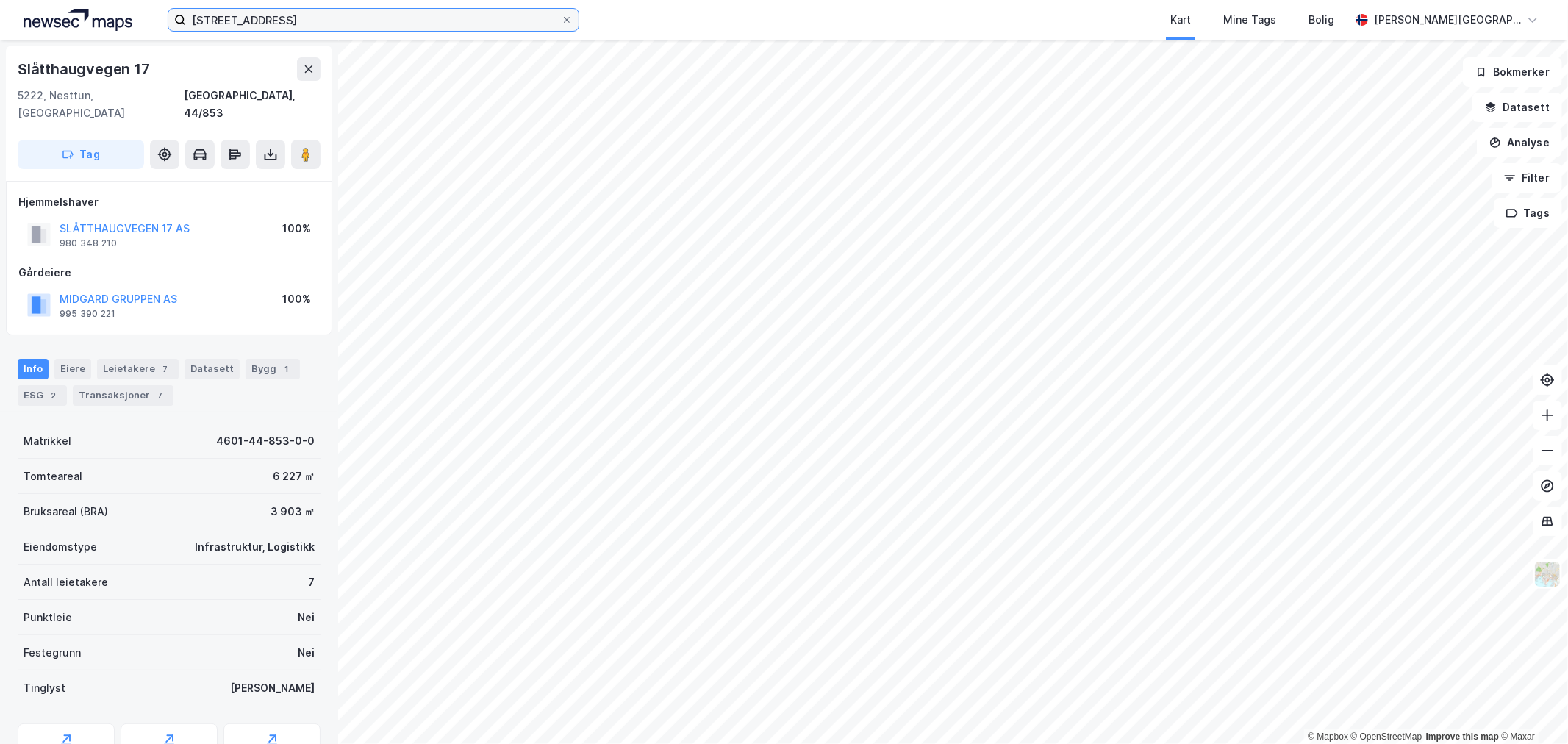
click at [486, 24] on input "[STREET_ADDRESS]" at bounding box center [373, 20] width 375 height 22
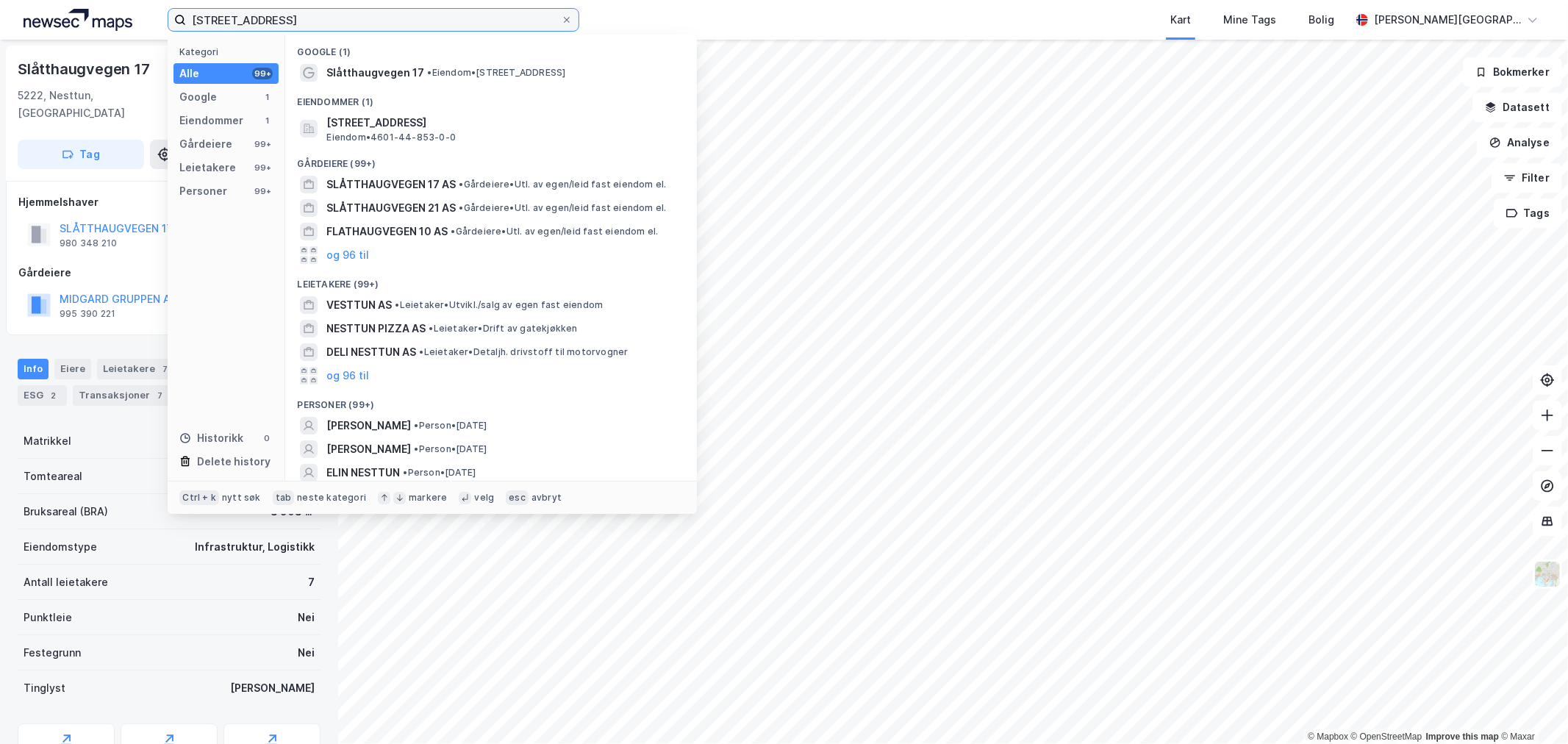
click at [486, 24] on input "[STREET_ADDRESS]" at bounding box center [373, 20] width 375 height 22
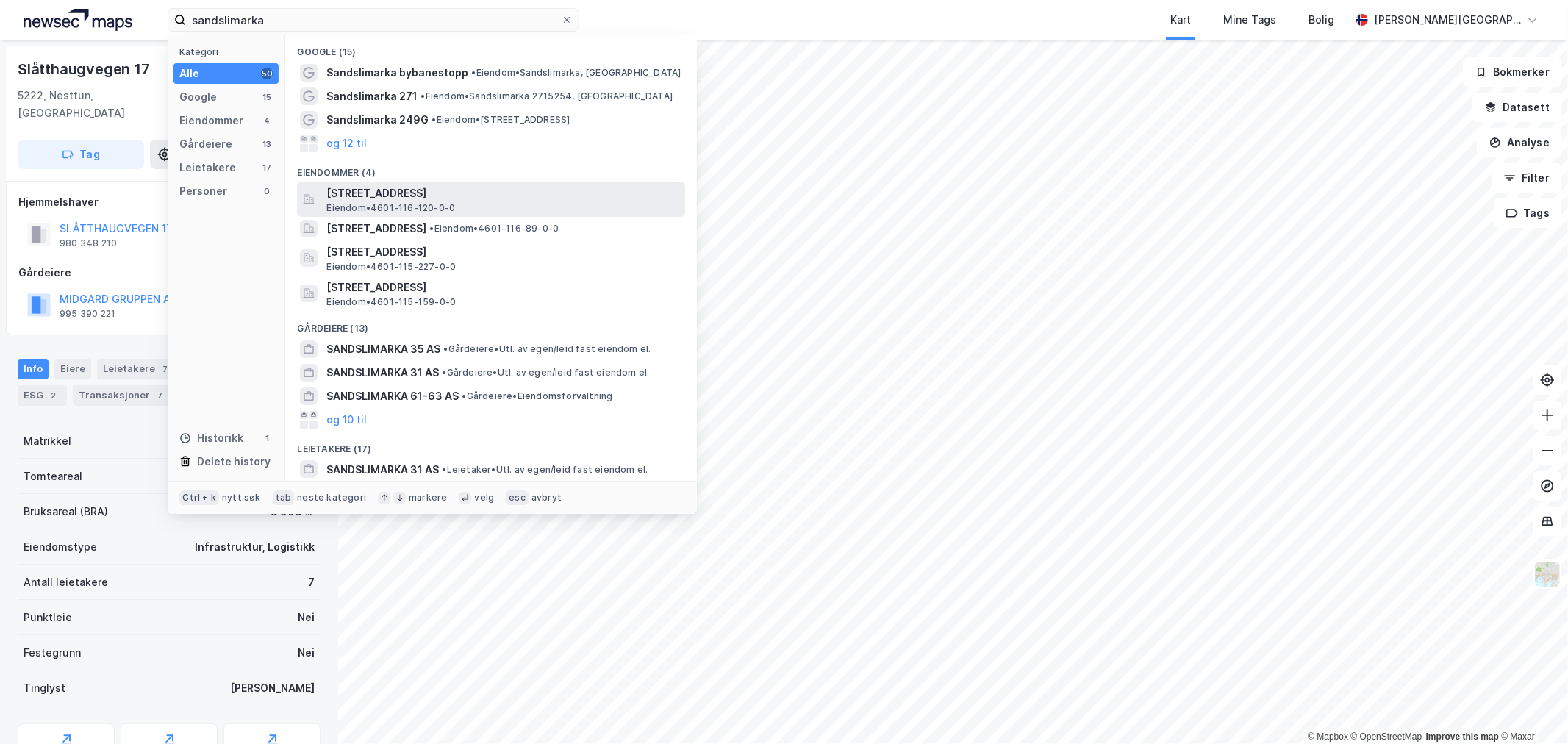
click at [458, 196] on span "[STREET_ADDRESS]" at bounding box center [503, 193] width 353 height 18
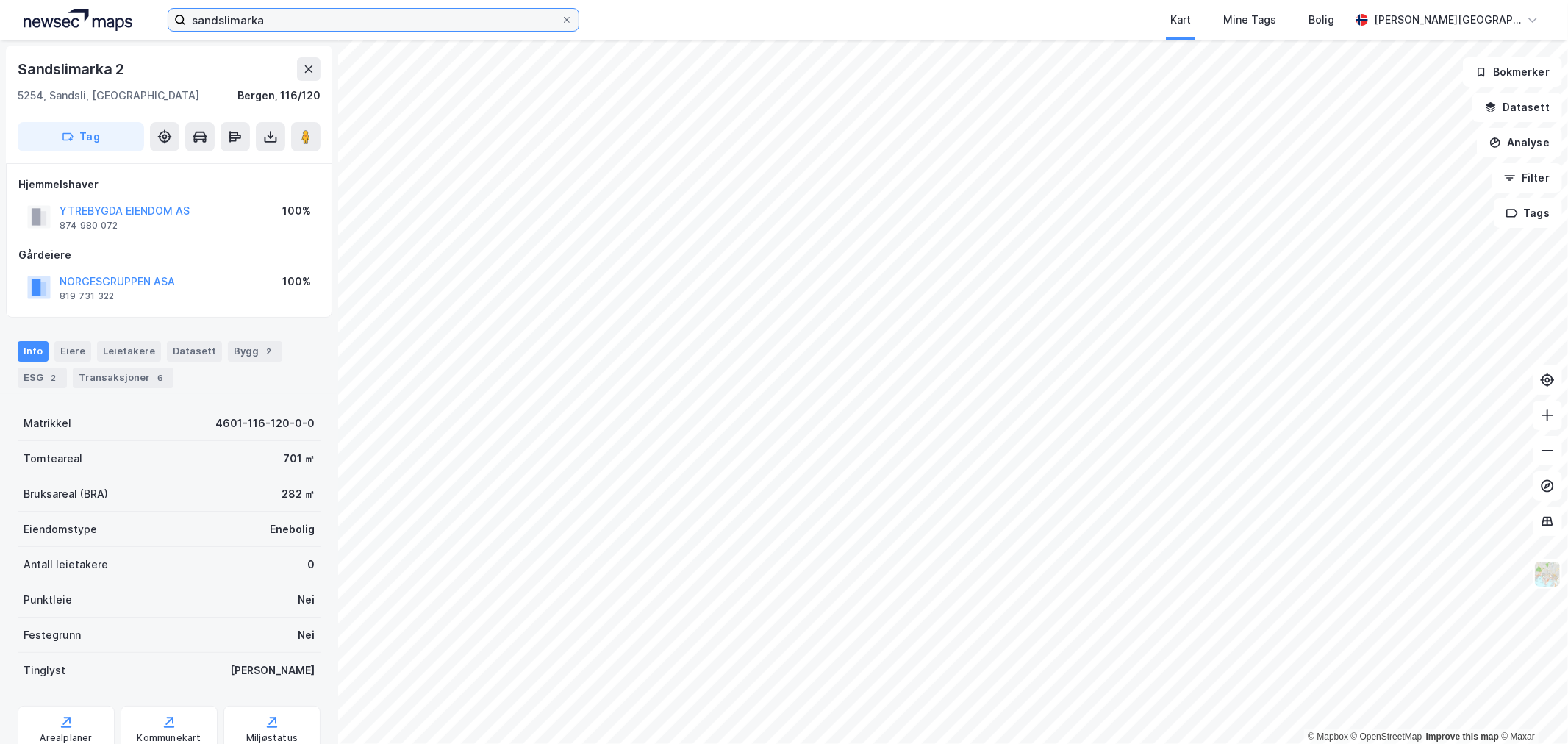
click at [373, 12] on input "sandslimarka" at bounding box center [373, 20] width 375 height 22
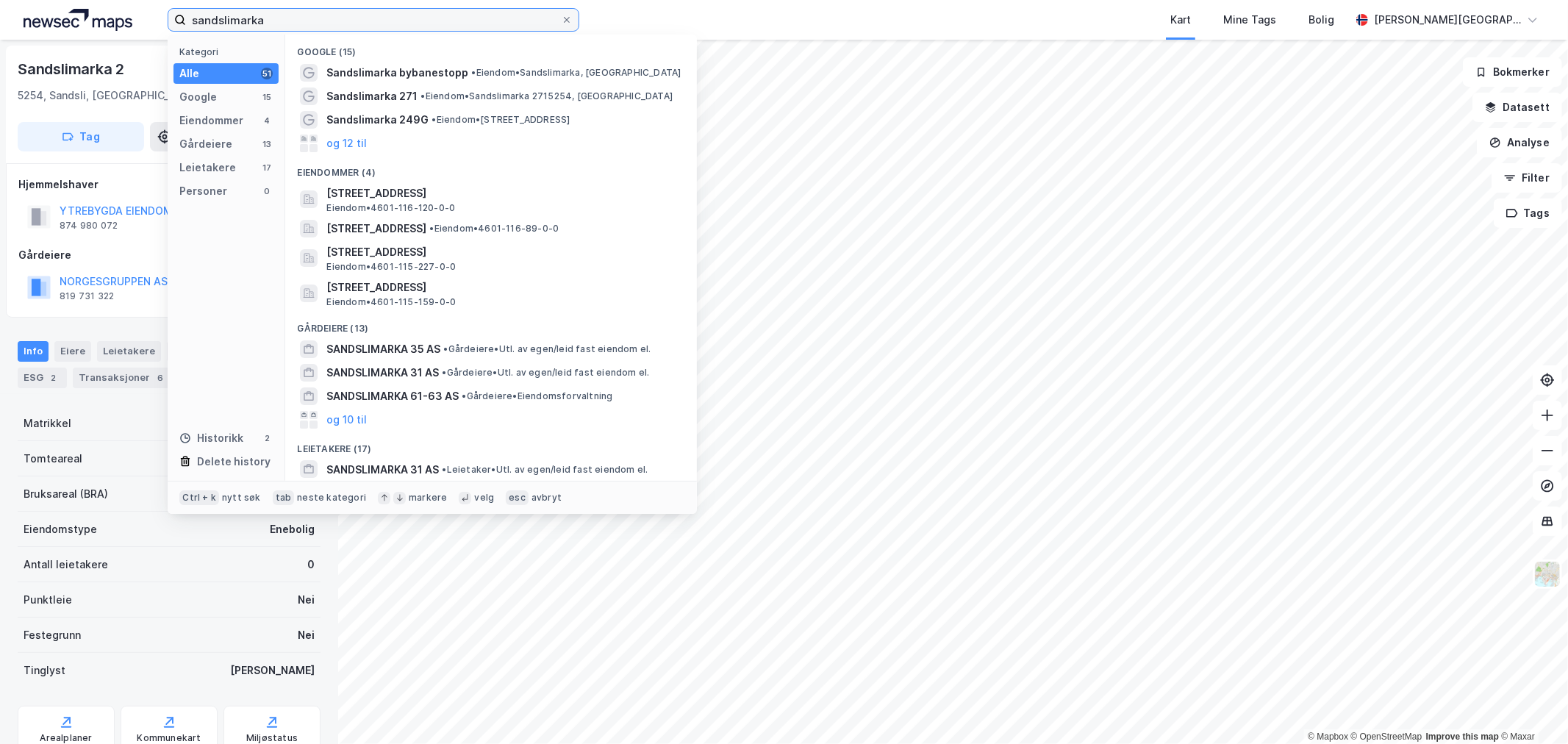
click at [373, 12] on input "sandslimarka" at bounding box center [373, 20] width 375 height 22
click at [373, 13] on input "sandslimarka" at bounding box center [373, 20] width 375 height 22
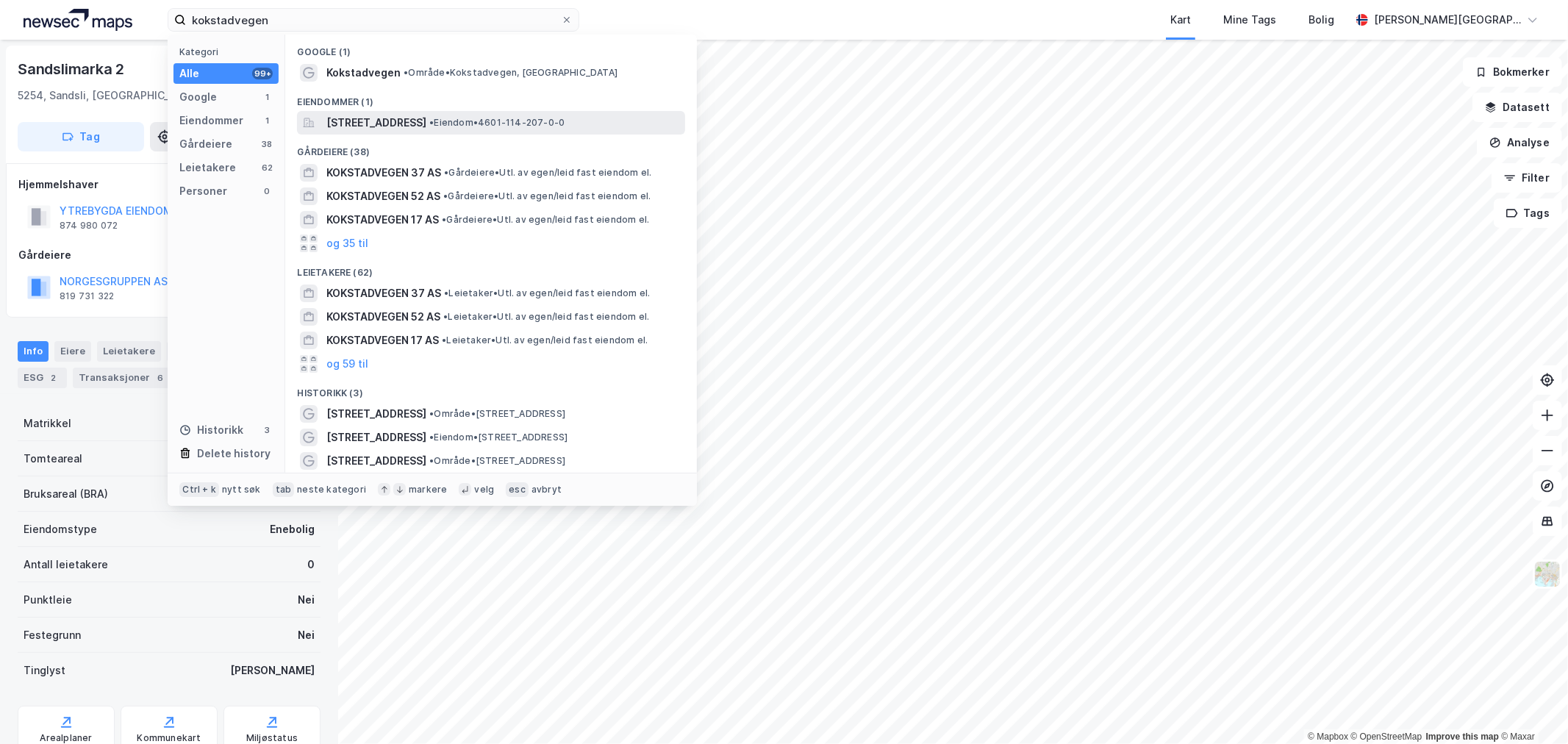
click at [426, 123] on span "[STREET_ADDRESS]" at bounding box center [377, 122] width 100 height 18
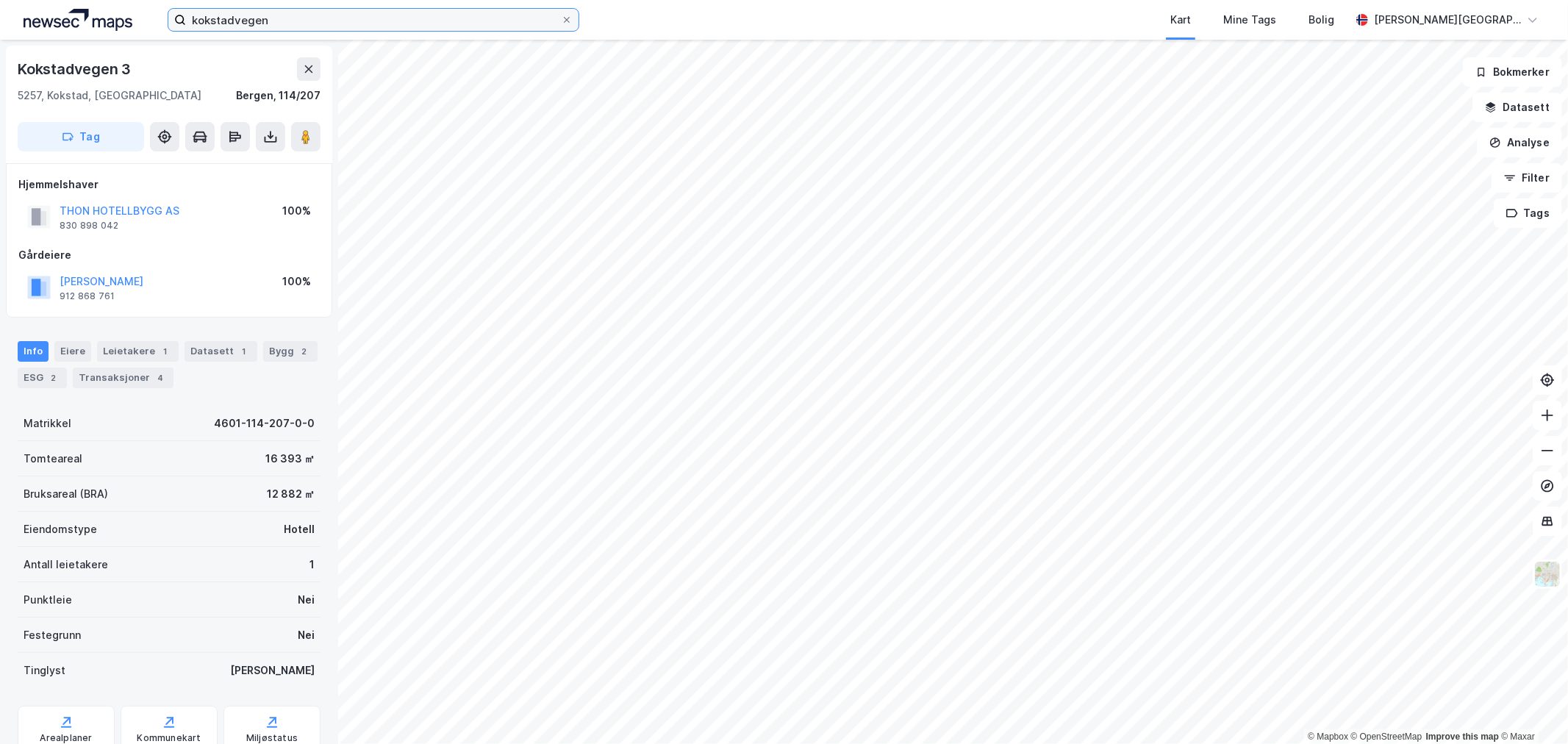
click at [298, 15] on input "kokstadvegen" at bounding box center [373, 20] width 375 height 22
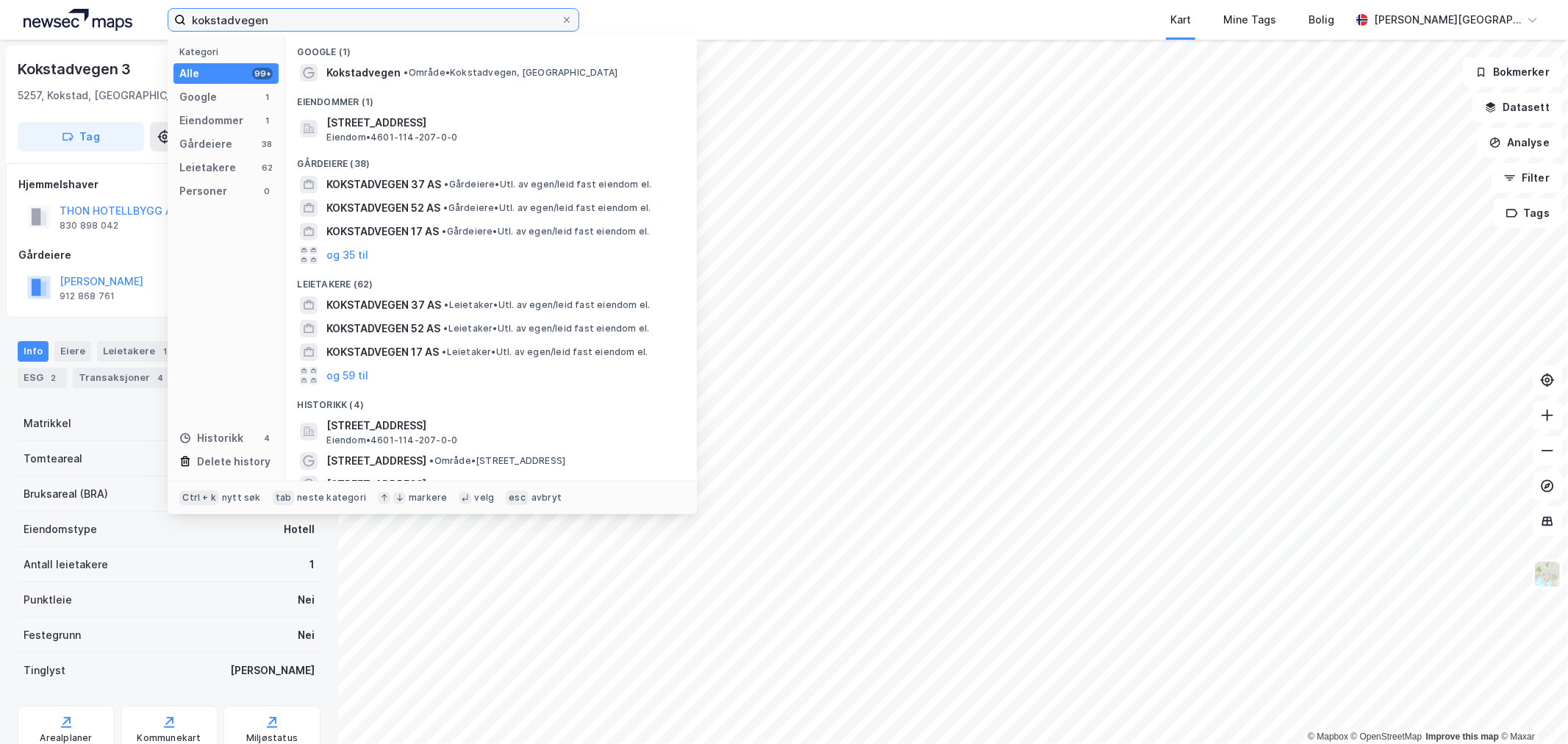
click at [298, 13] on input "kokstadvegen" at bounding box center [373, 20] width 375 height 22
paste input "Ytrebygdsvegen"
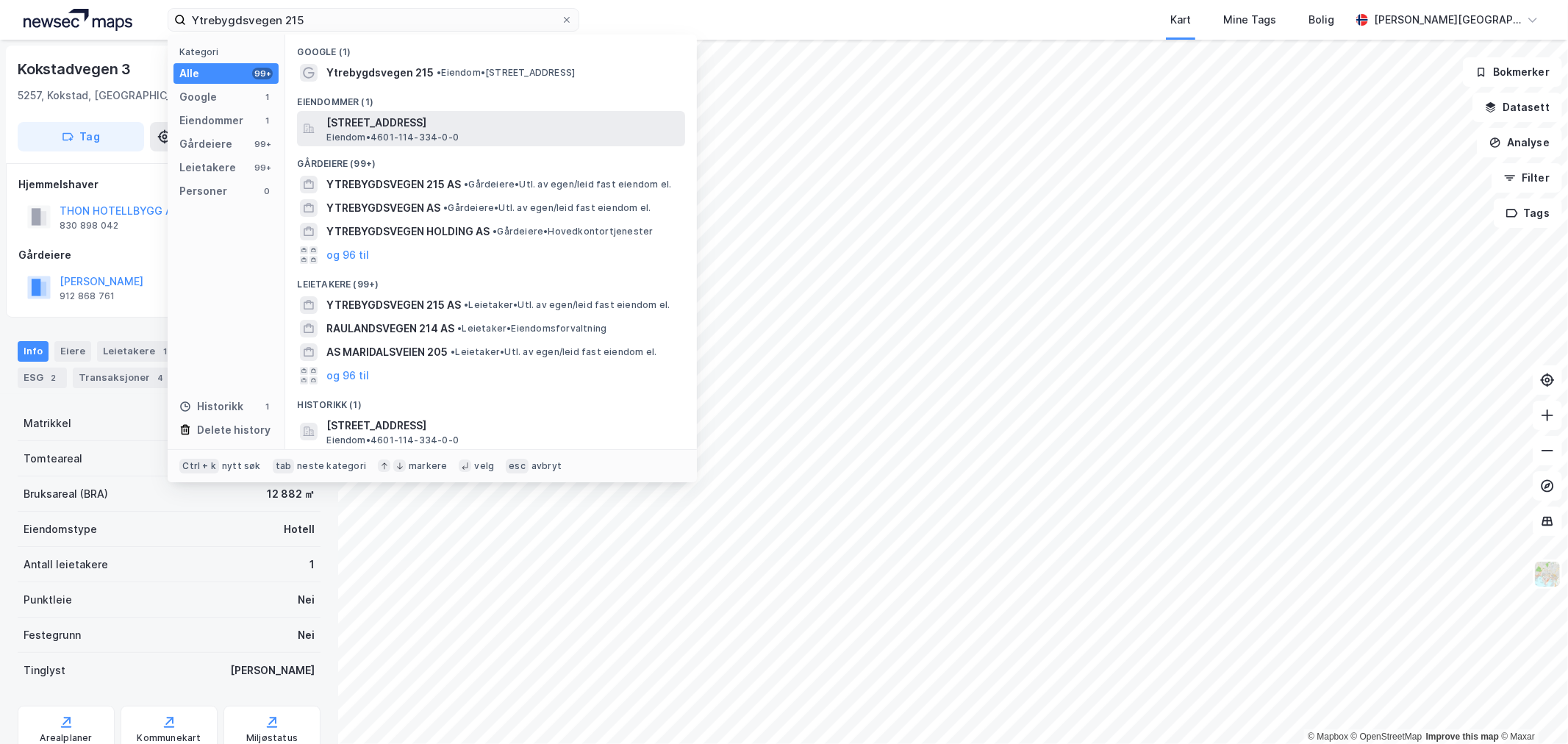
click at [409, 122] on span "[STREET_ADDRESS]" at bounding box center [503, 122] width 353 height 18
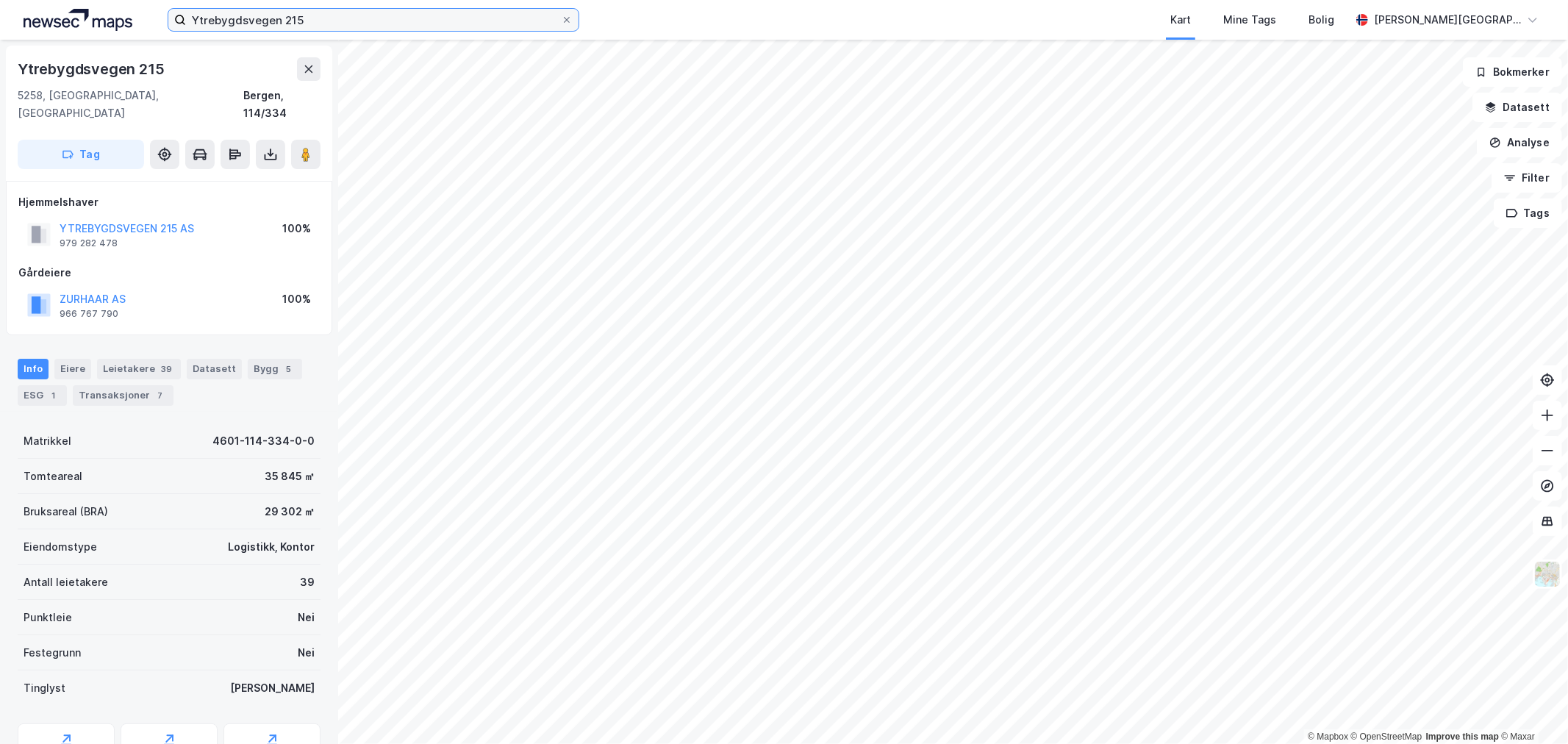
click at [289, 22] on input "Ytrebygdsvegen 215" at bounding box center [373, 20] width 375 height 22
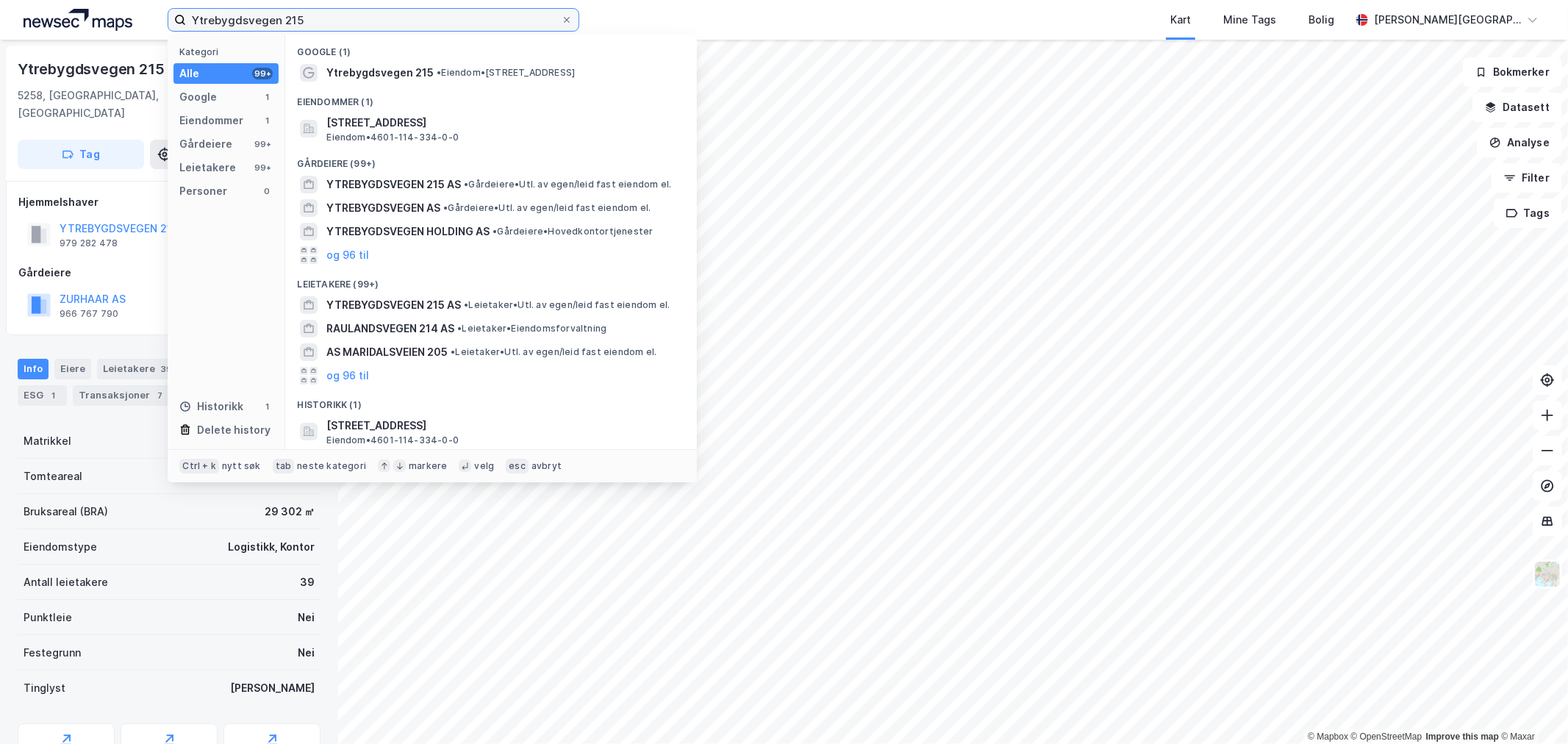
click at [289, 22] on input "Ytrebygdsvegen 215" at bounding box center [373, 20] width 375 height 22
paste input "Jordalsveien"
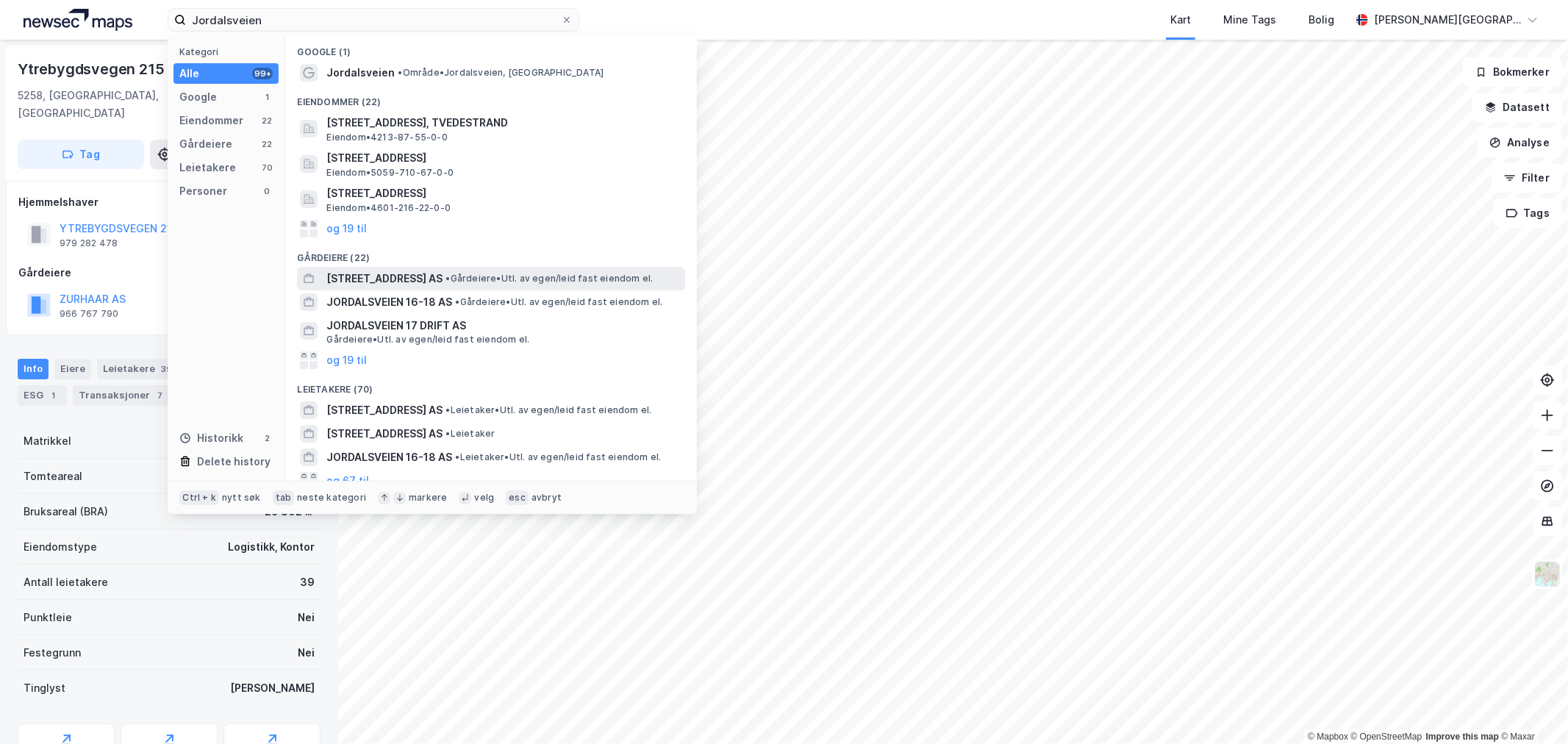
click at [419, 271] on span "[STREET_ADDRESS] AS" at bounding box center [385, 279] width 116 height 18
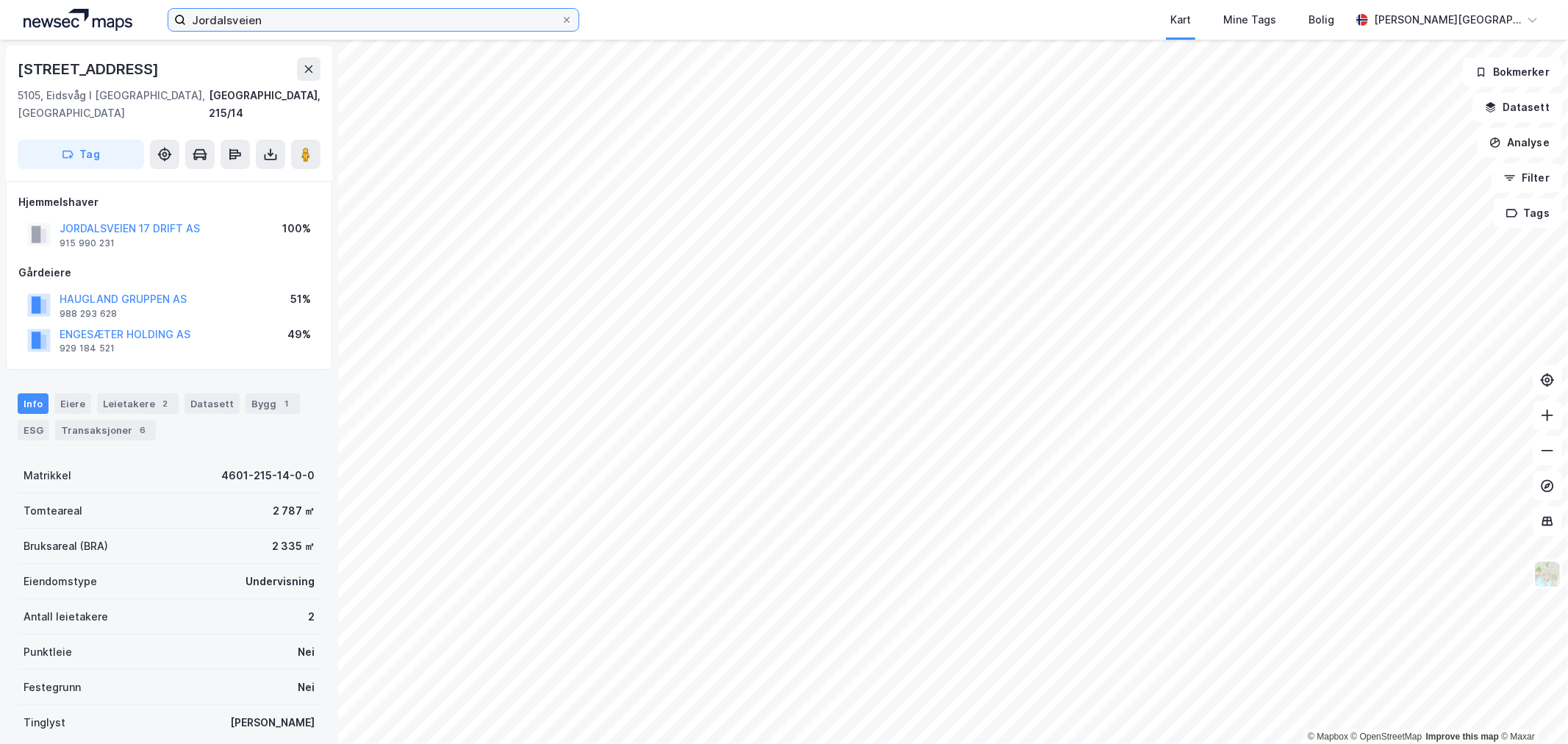
click at [253, 24] on input "Jordalsveien" at bounding box center [373, 20] width 375 height 22
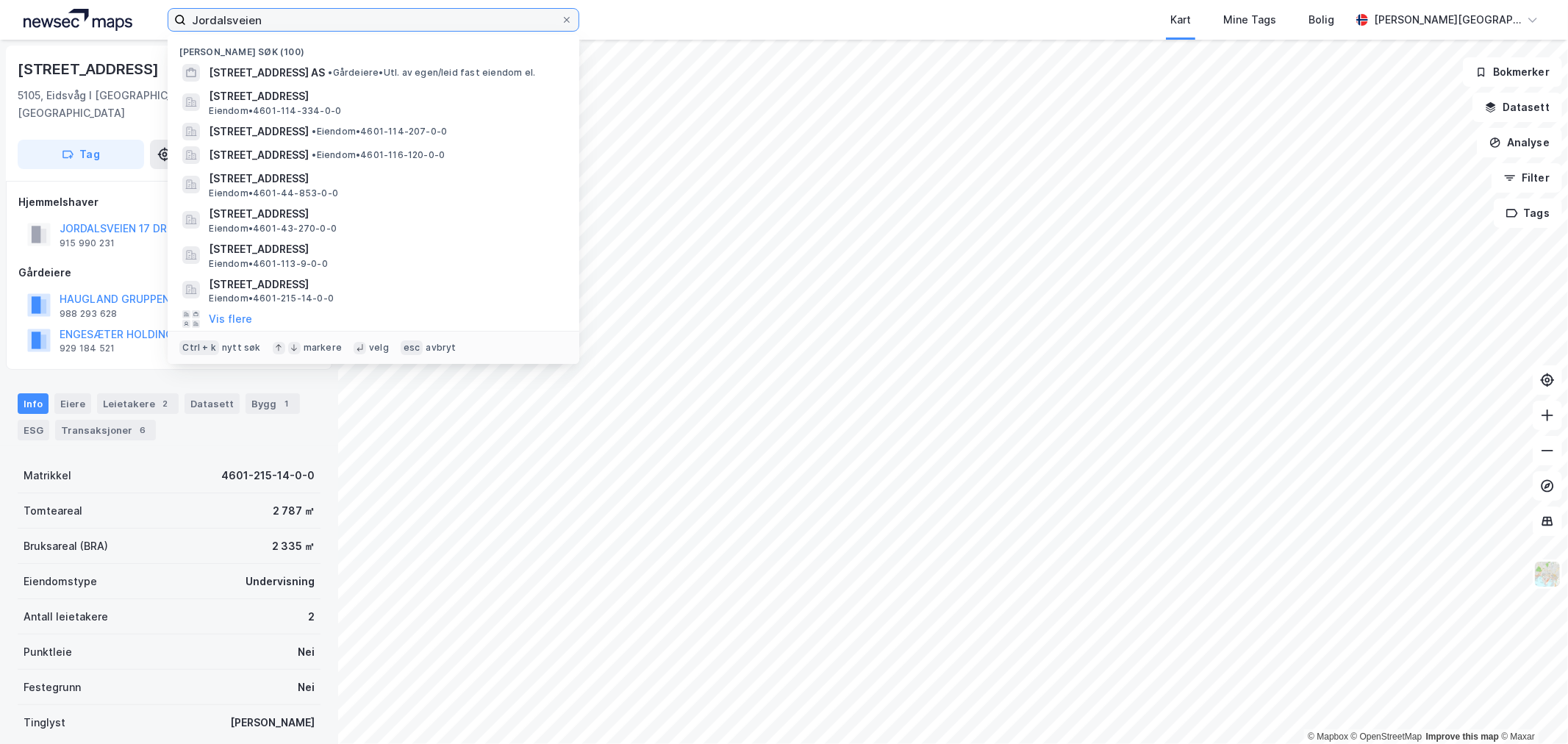
click at [253, 23] on input "Jordalsveien" at bounding box center [373, 20] width 375 height 22
paste input "Kokstadveg"
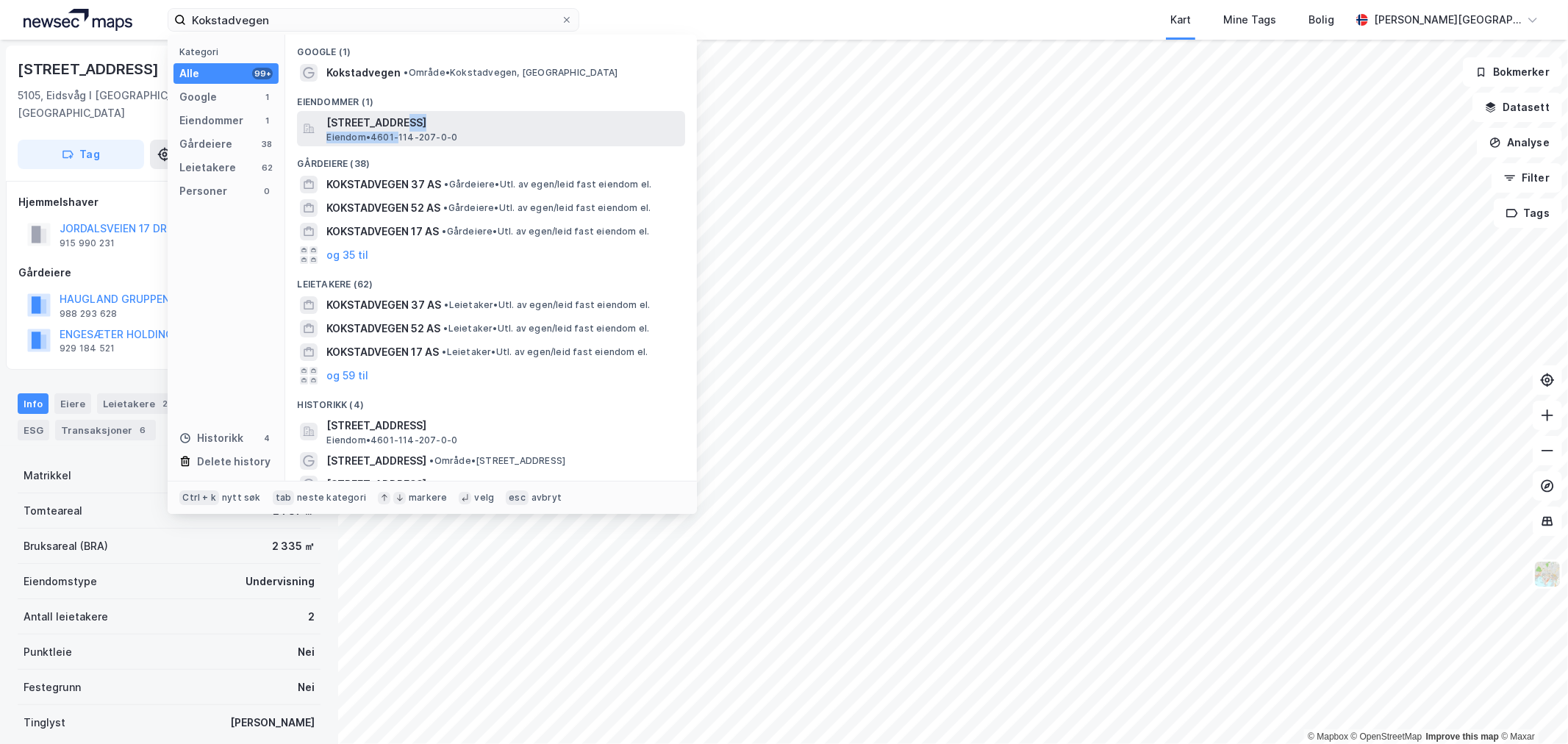
click at [400, 129] on div "[STREET_ADDRESS] • 4601-114-207-0-0" at bounding box center [504, 129] width 356 height 29
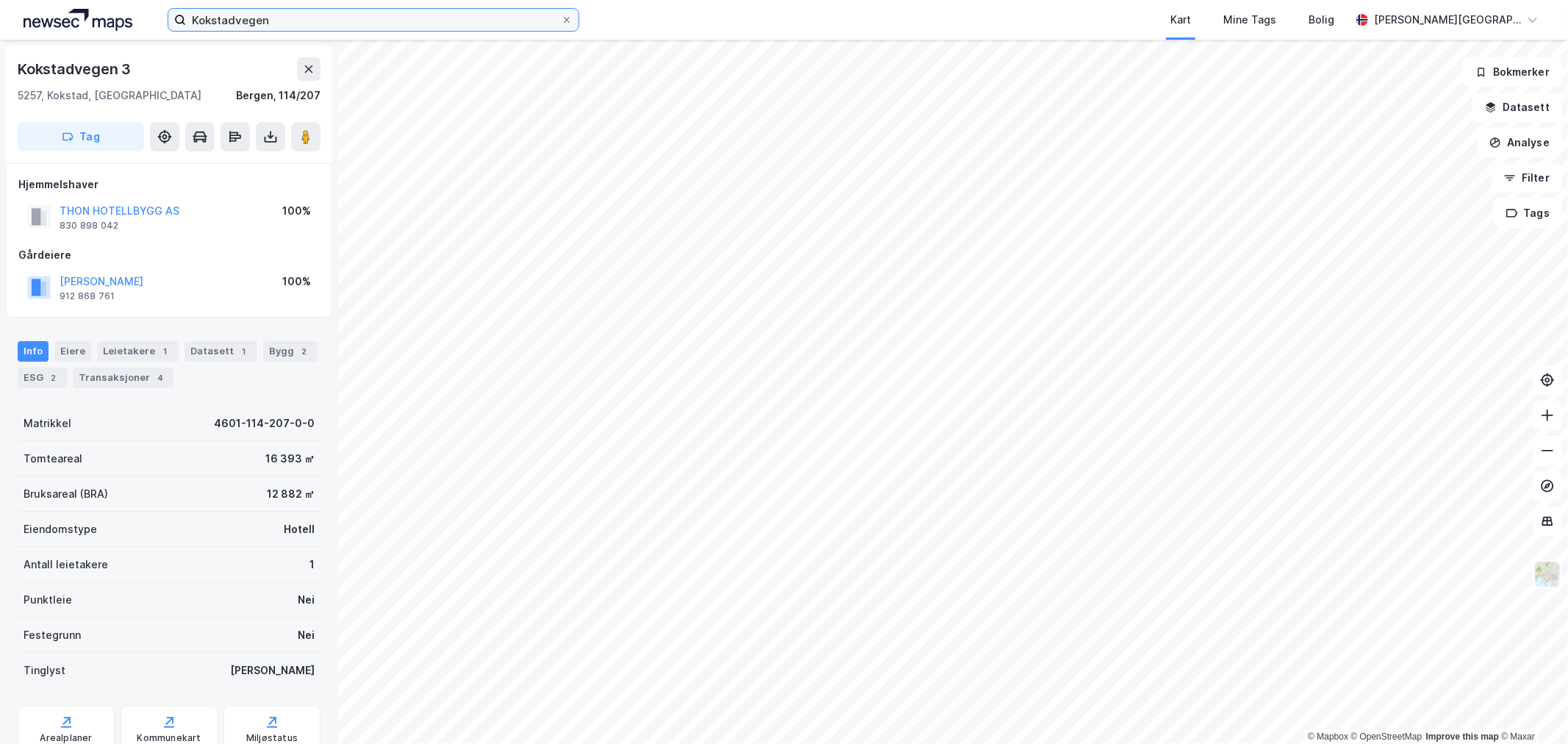
click at [384, 30] on input "Kokstadvegen" at bounding box center [373, 20] width 375 height 22
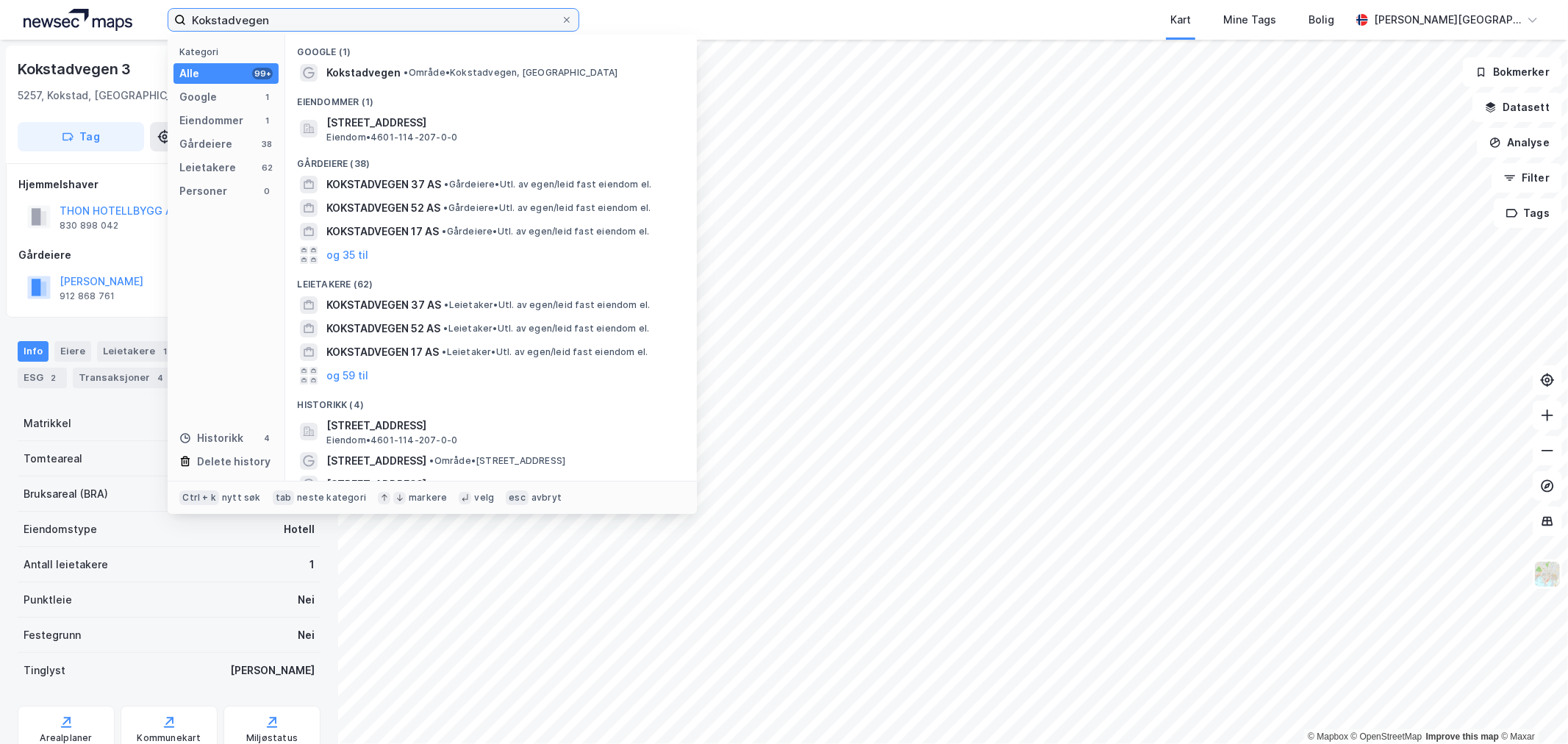
click at [384, 30] on input "Kokstadvegen" at bounding box center [373, 20] width 375 height 22
click at [384, 27] on input "Kokstadvegen" at bounding box center [373, 20] width 375 height 22
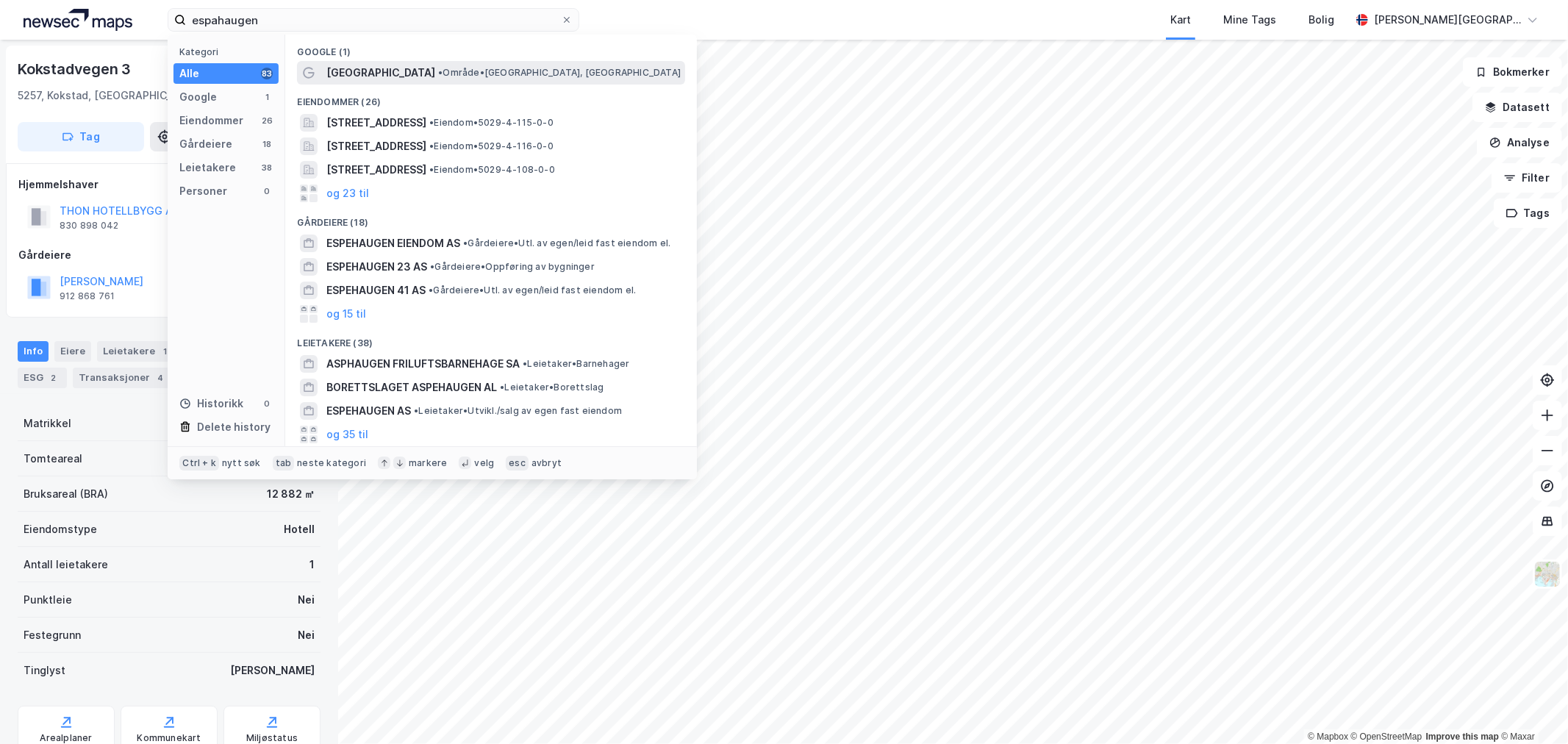
click at [439, 69] on span "• Område • [GEOGRAPHIC_DATA], [GEOGRAPHIC_DATA]" at bounding box center [559, 72] width 243 height 11
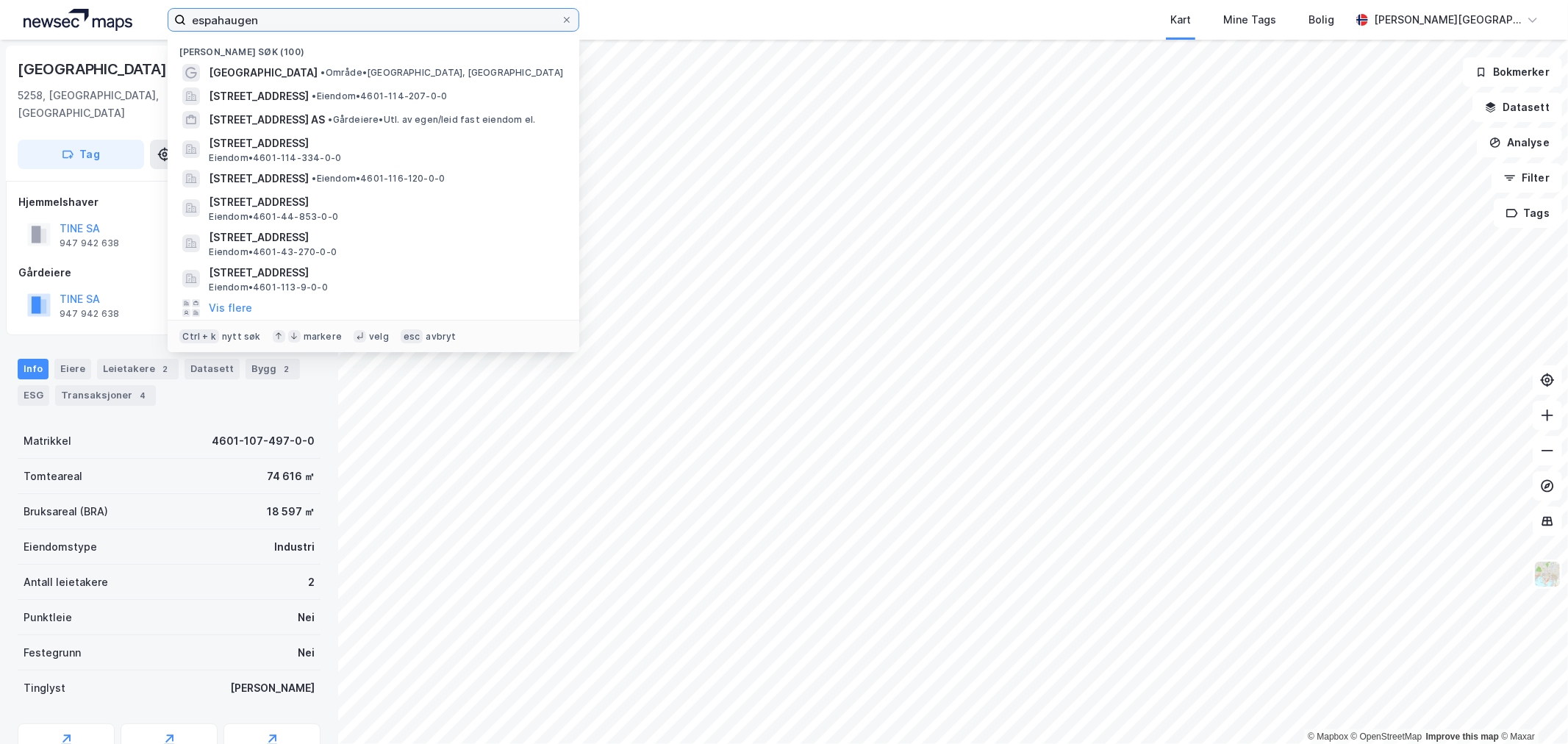
click at [302, 10] on input "espahaugen" at bounding box center [373, 20] width 375 height 22
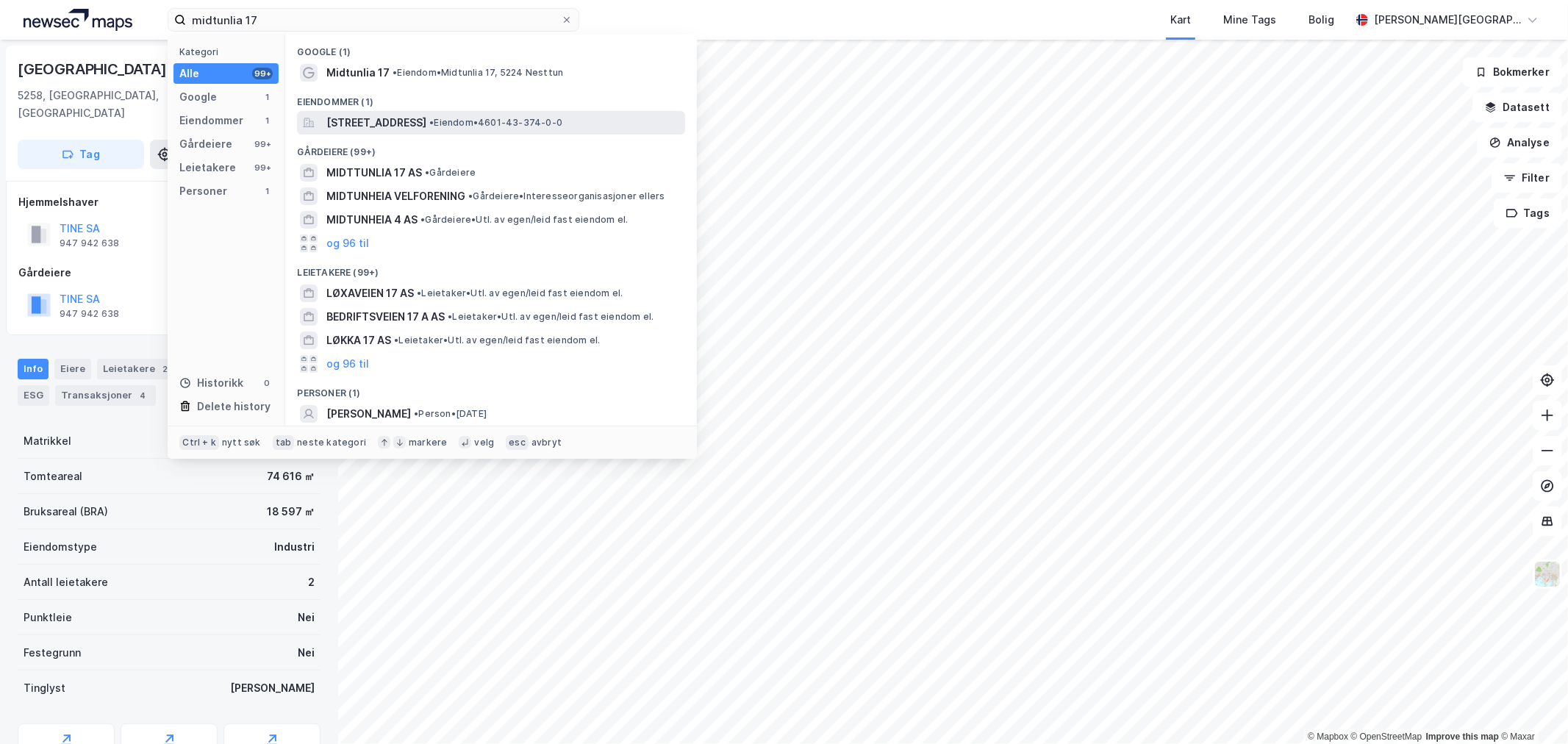
click at [417, 111] on div "[STREET_ADDRESS] • Eiendom • 4601-43-374-0-0" at bounding box center [491, 122] width 388 height 24
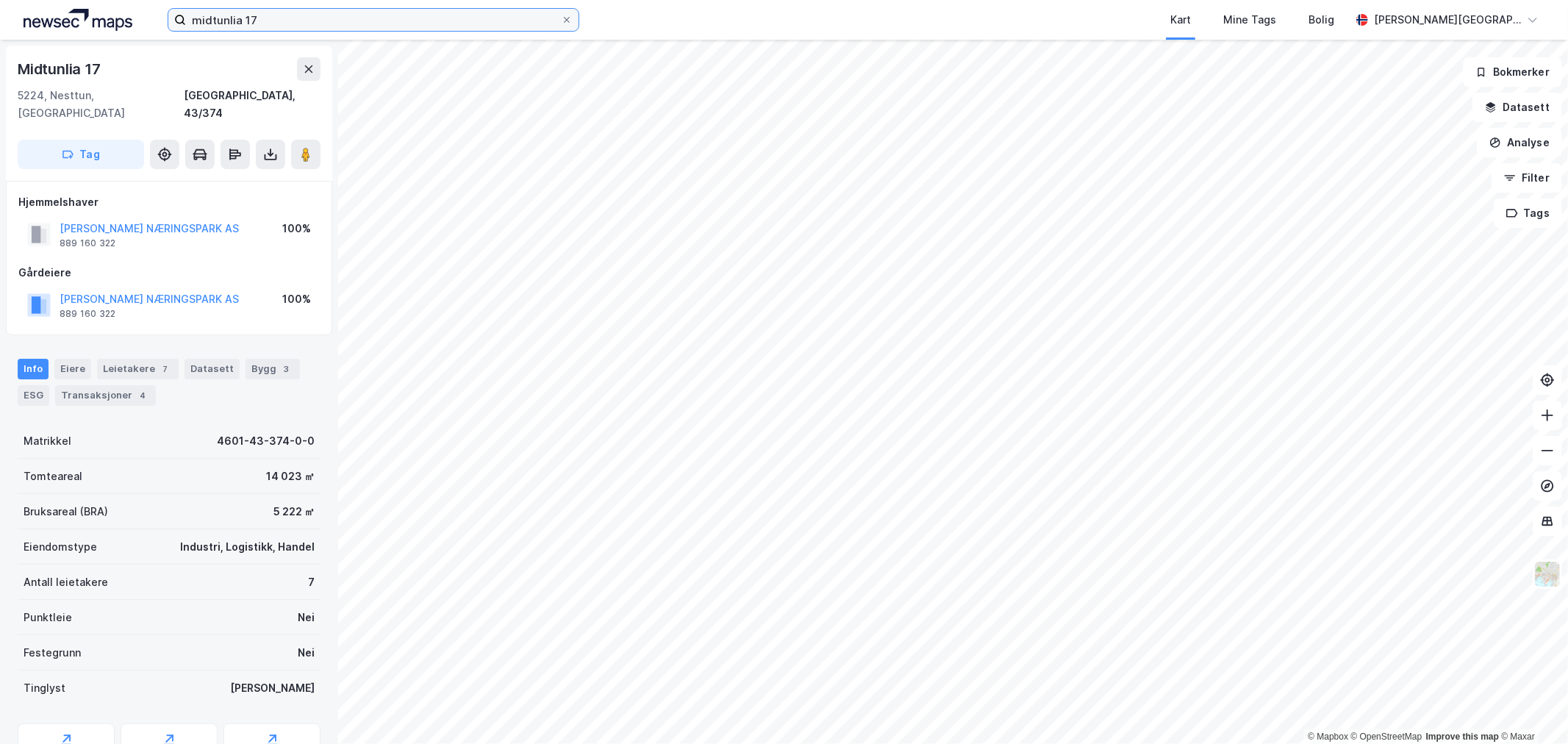
click at [281, 15] on input "midtunlia 17" at bounding box center [373, 20] width 375 height 22
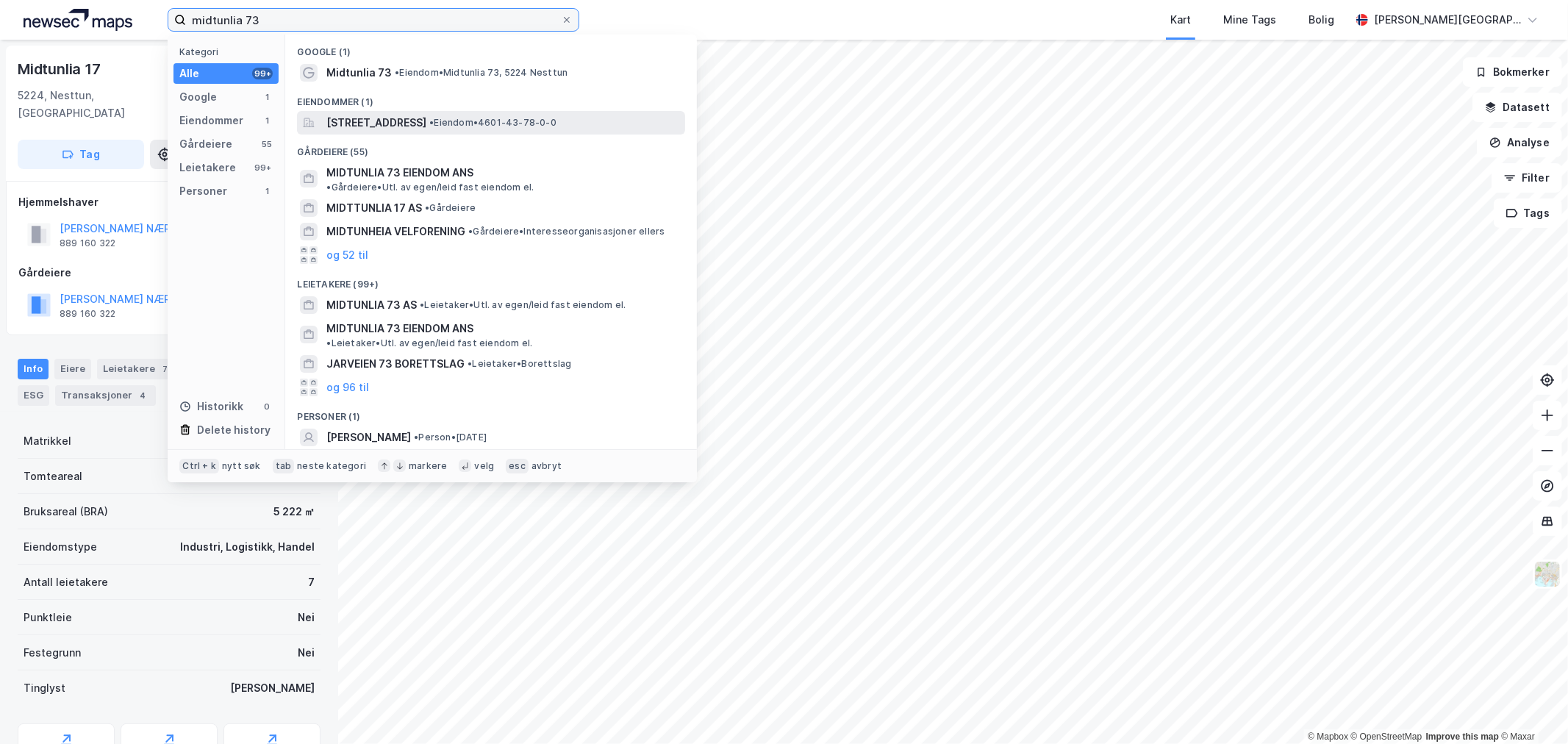
type input "midtunlia 73"
click at [426, 123] on span "[STREET_ADDRESS]" at bounding box center [377, 122] width 100 height 18
